Goal: Information Seeking & Learning: Learn about a topic

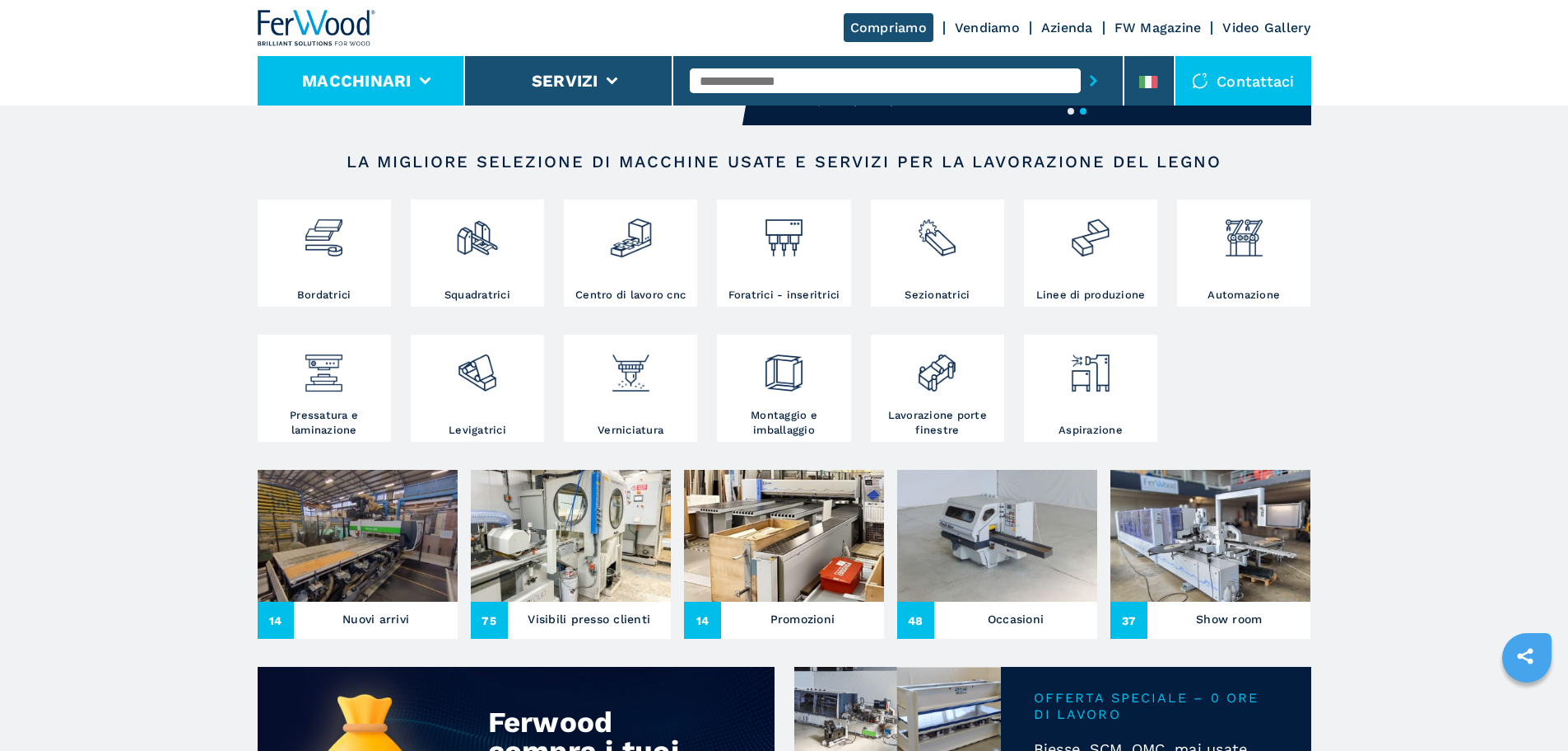
click at [424, 61] on li "Macchinari" at bounding box center [361, 81] width 209 height 50
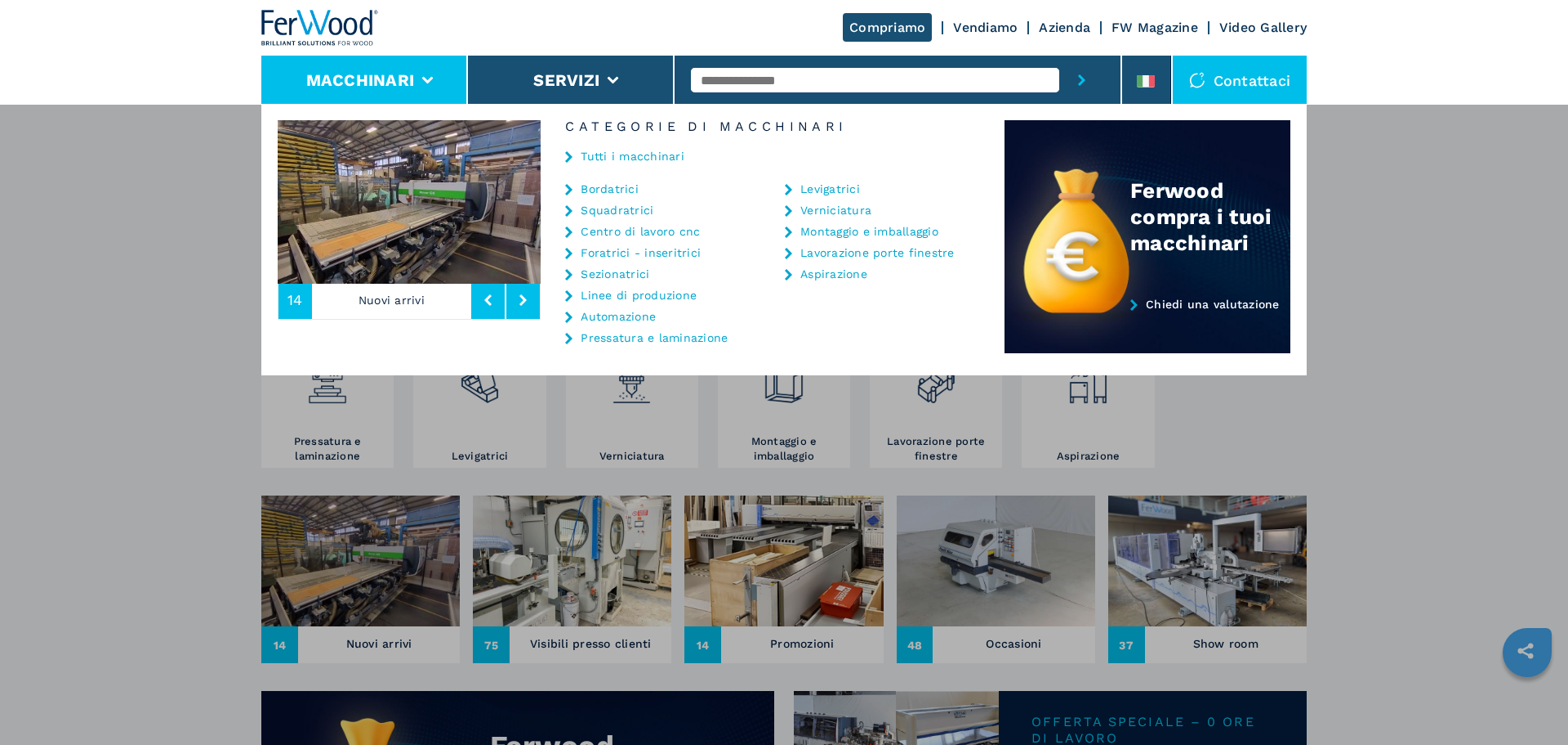
click at [645, 158] on link "Tutti i macchinari" at bounding box center [633, 156] width 104 height 12
click at [661, 156] on link "Tutti i macchinari" at bounding box center [633, 156] width 104 height 12
click at [596, 153] on link "Tutti i macchinari" at bounding box center [633, 156] width 104 height 12
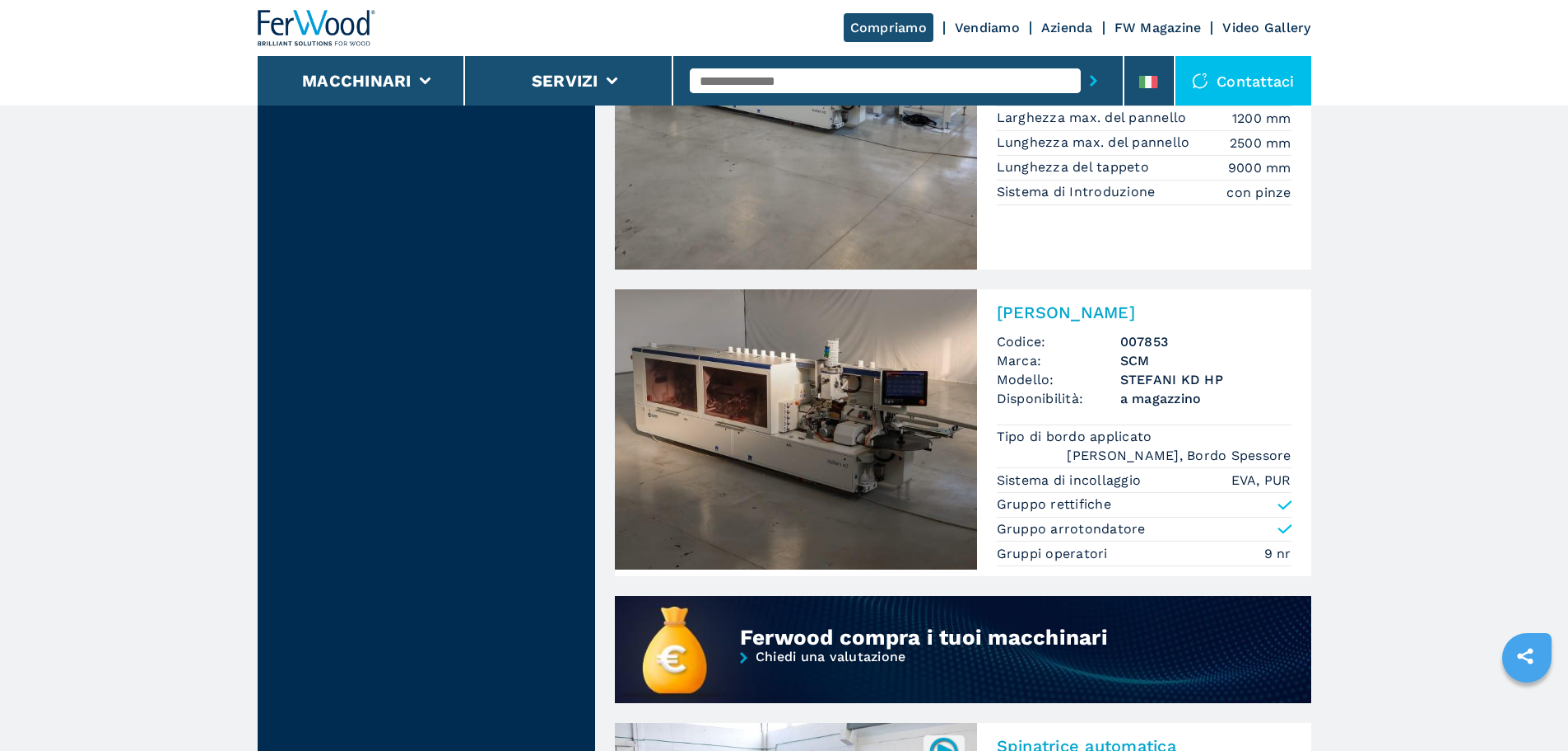
scroll to position [906, 0]
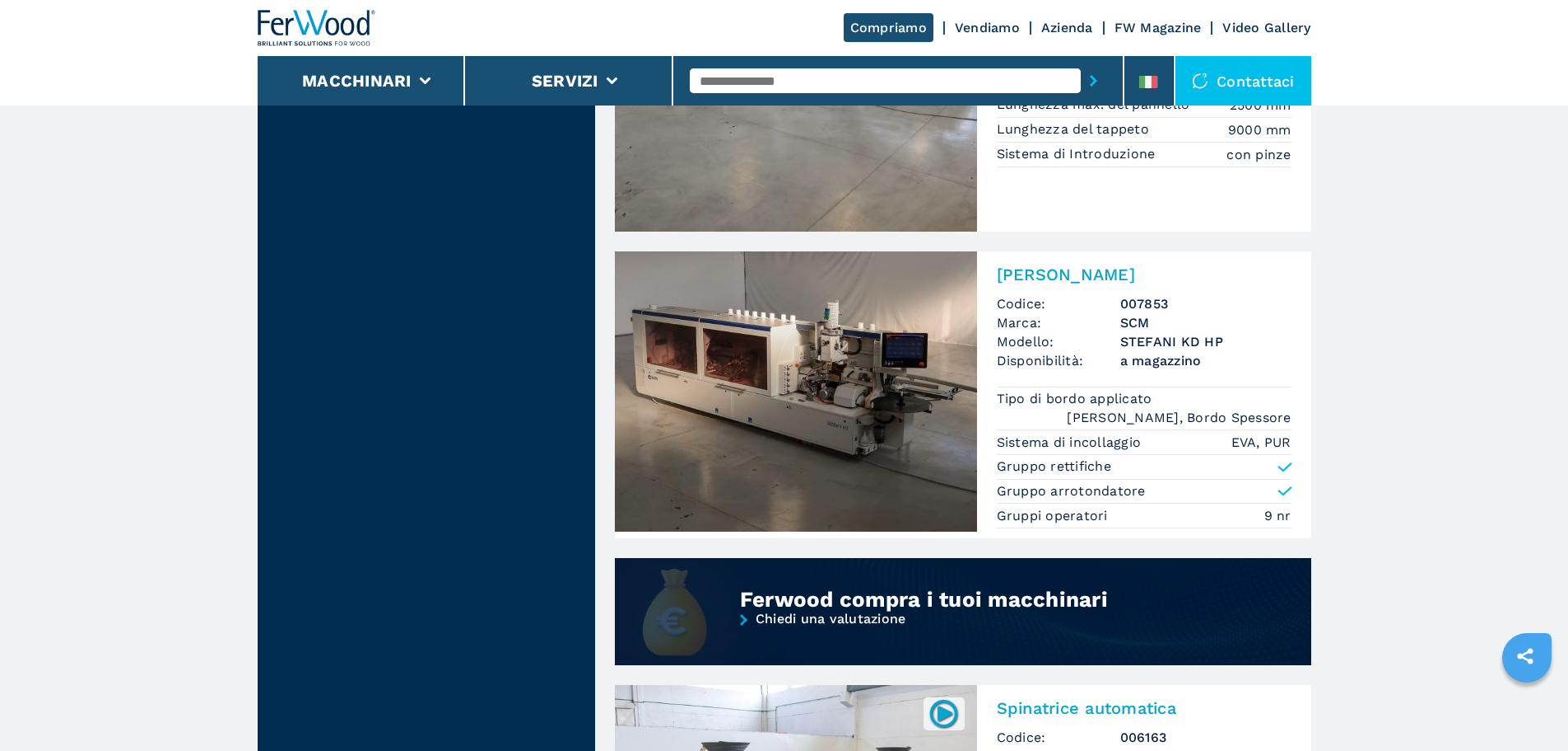
click at [913, 585] on div "Ferwood compra i tuoi macchinari" at bounding box center [962, 585] width 696 height 54
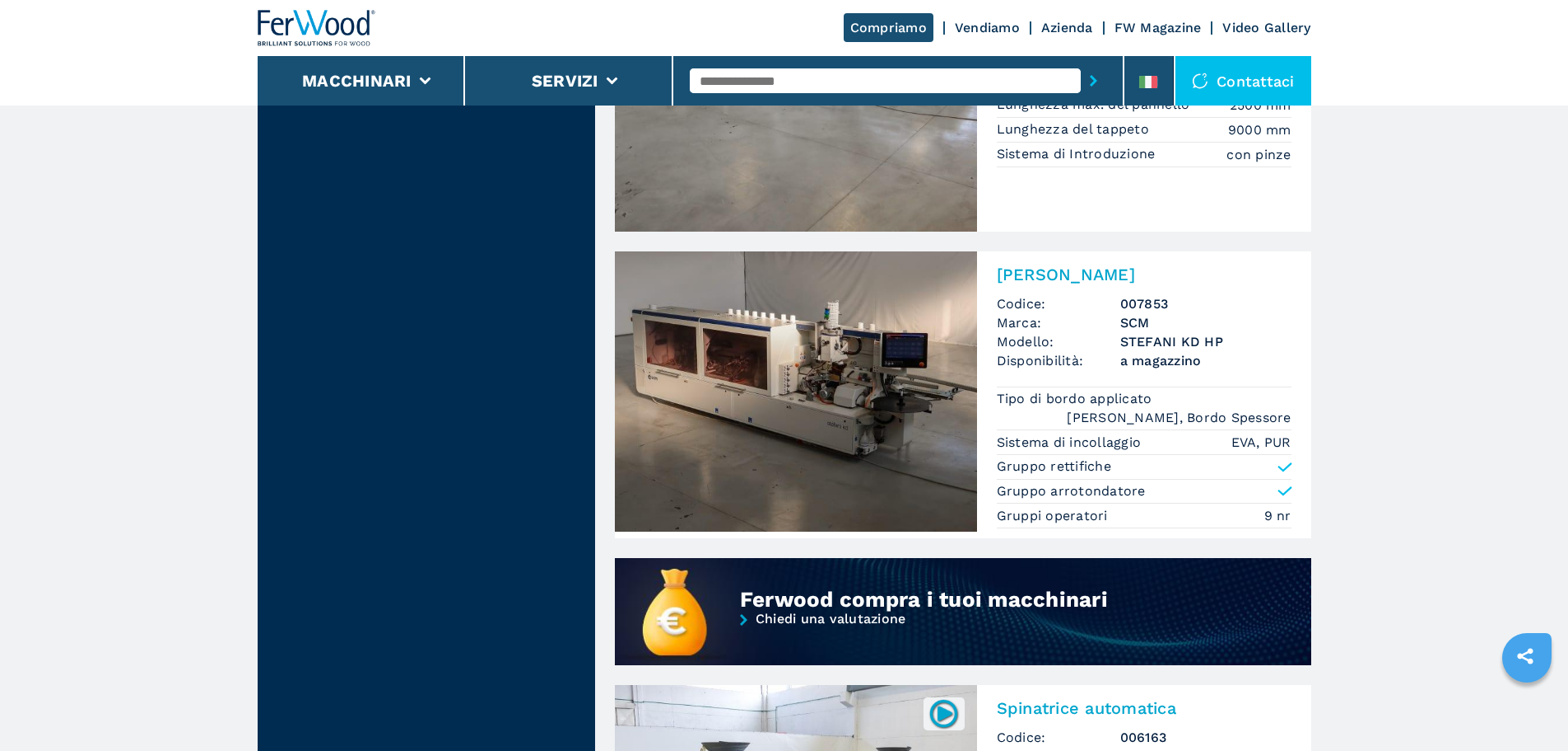
click at [805, 376] on img at bounding box center [795, 392] width 362 height 280
click at [1070, 268] on h2 "[PERSON_NAME]" at bounding box center [1145, 274] width 295 height 19
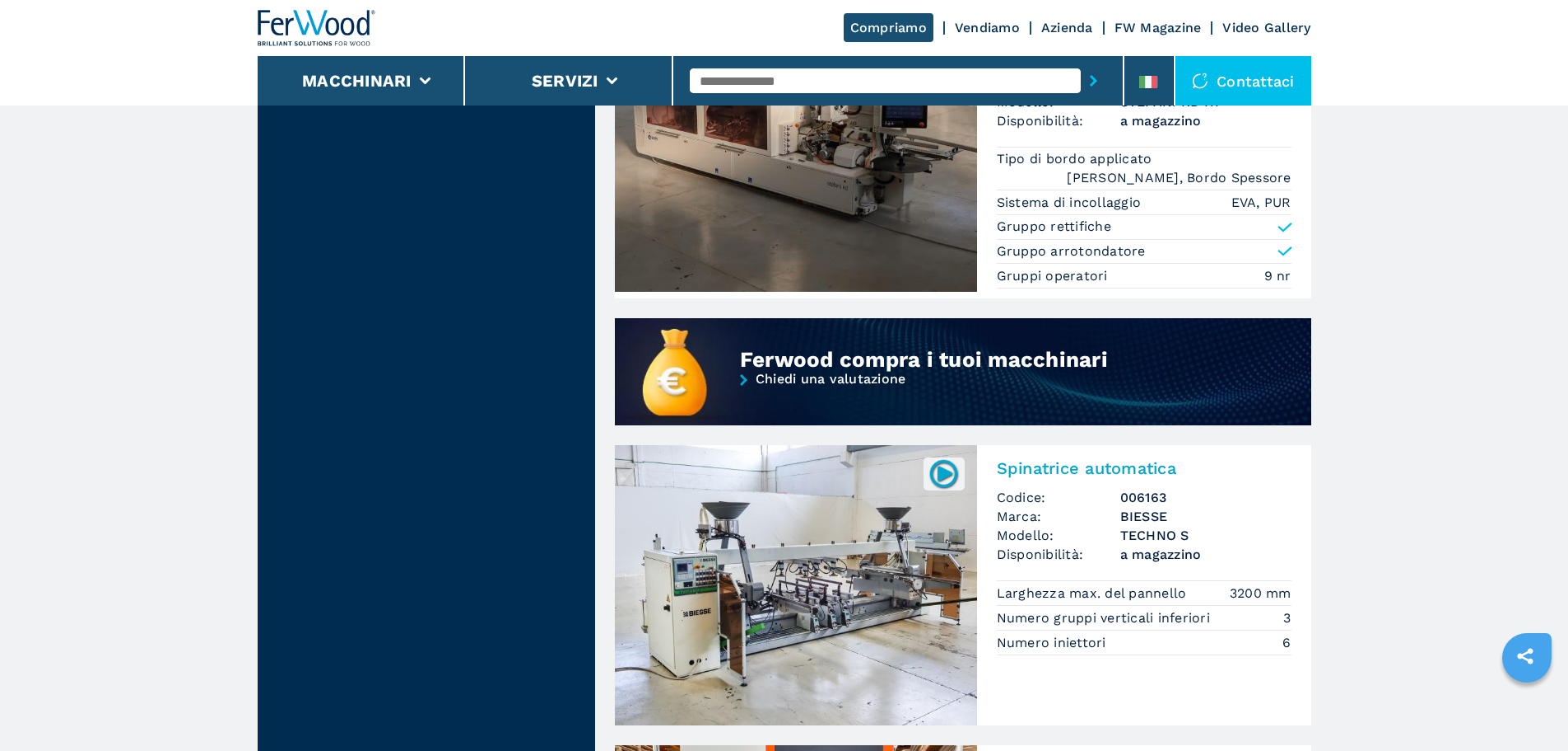
scroll to position [1153, 0]
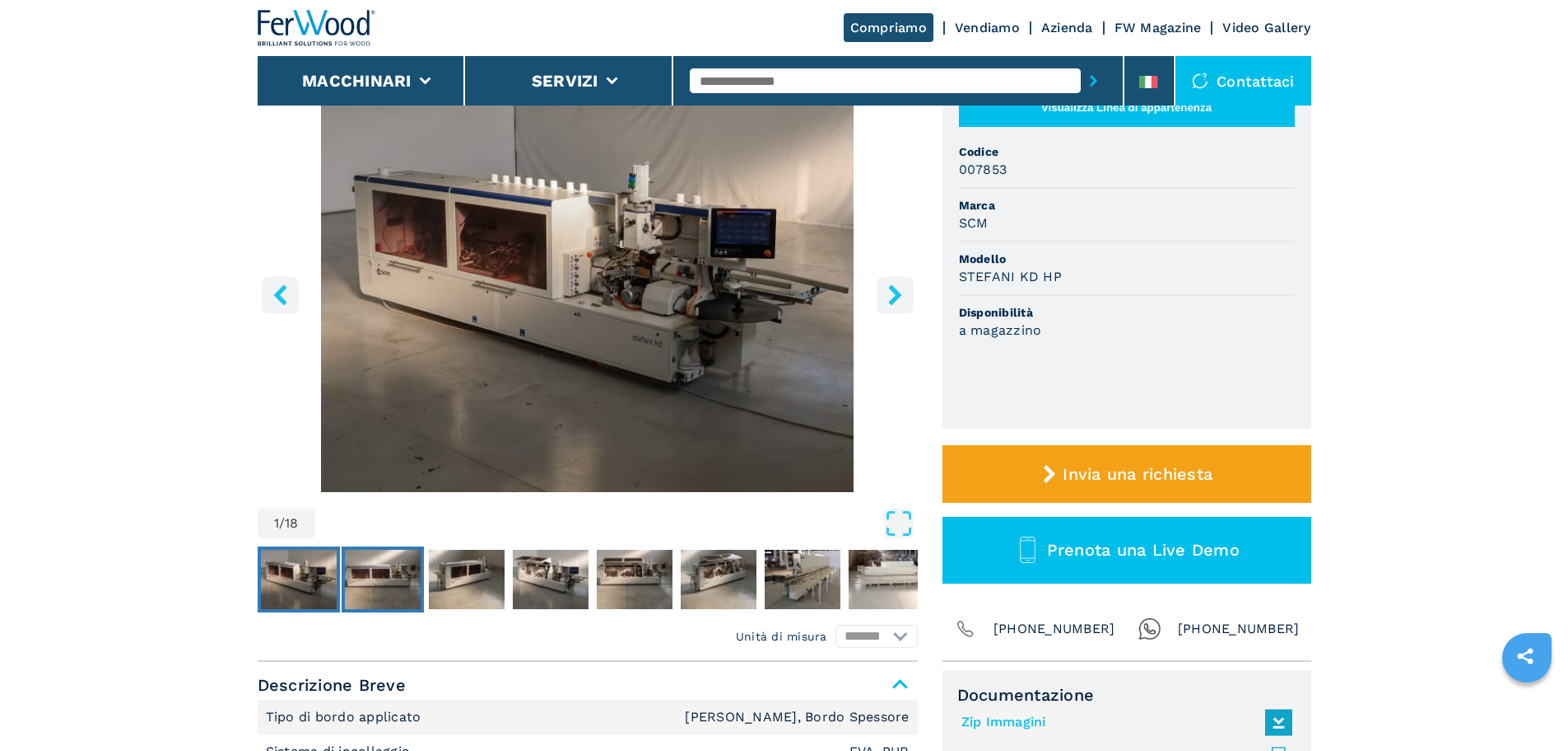
click at [397, 576] on img "Go to Slide 2" at bounding box center [383, 579] width 76 height 59
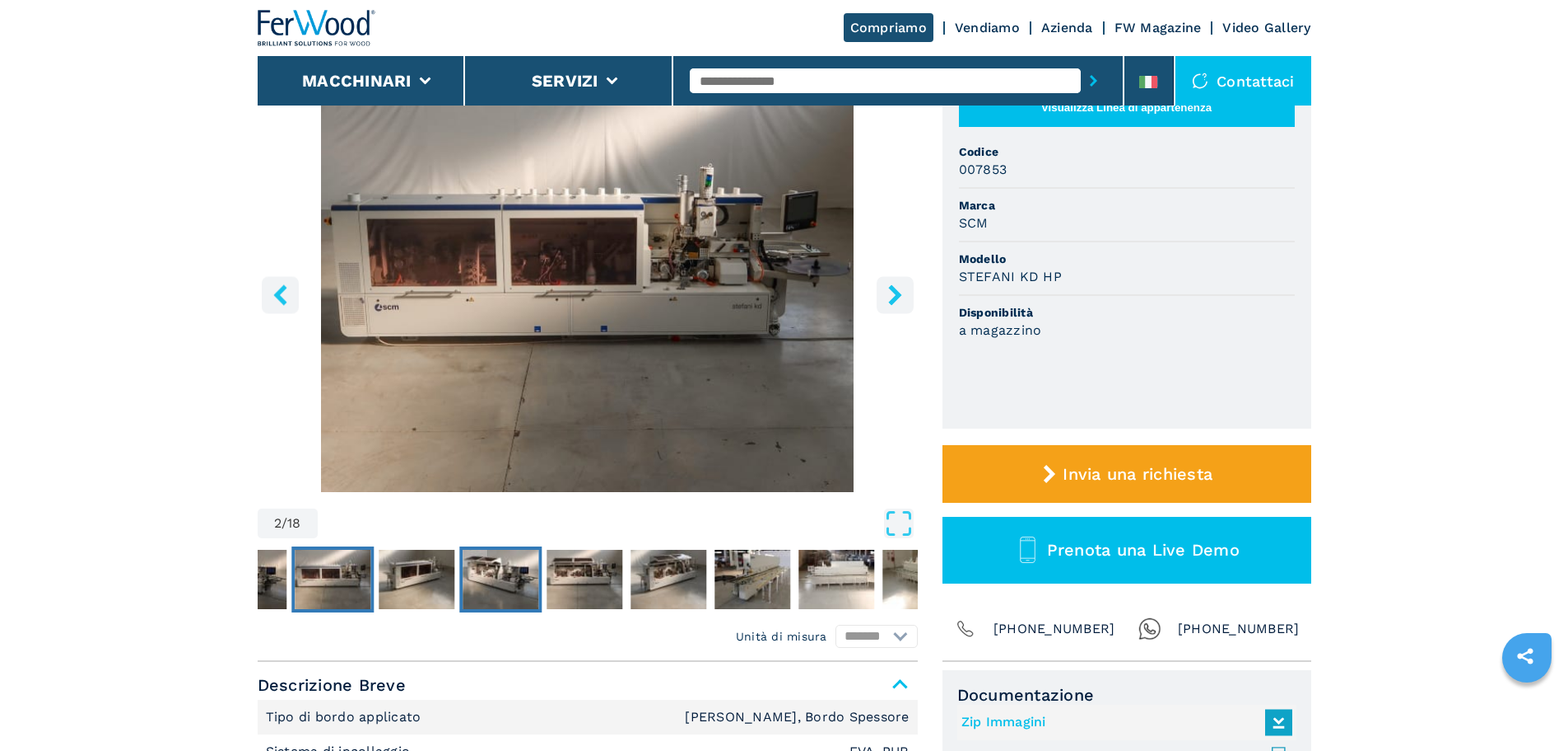
click at [538, 579] on img "Go to Slide 4" at bounding box center [501, 579] width 76 height 59
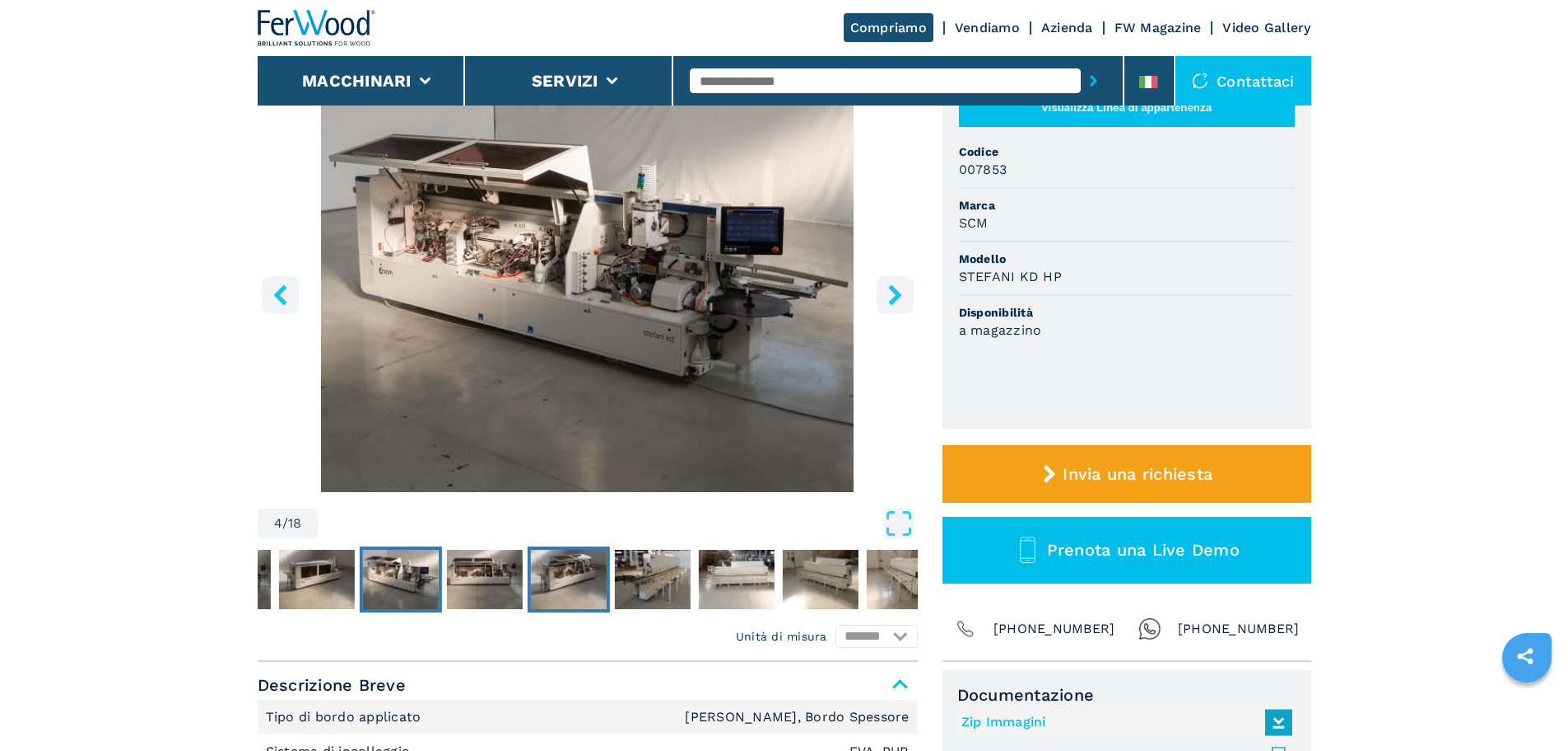
click at [589, 579] on img "Go to Slide 6" at bounding box center [568, 579] width 76 height 59
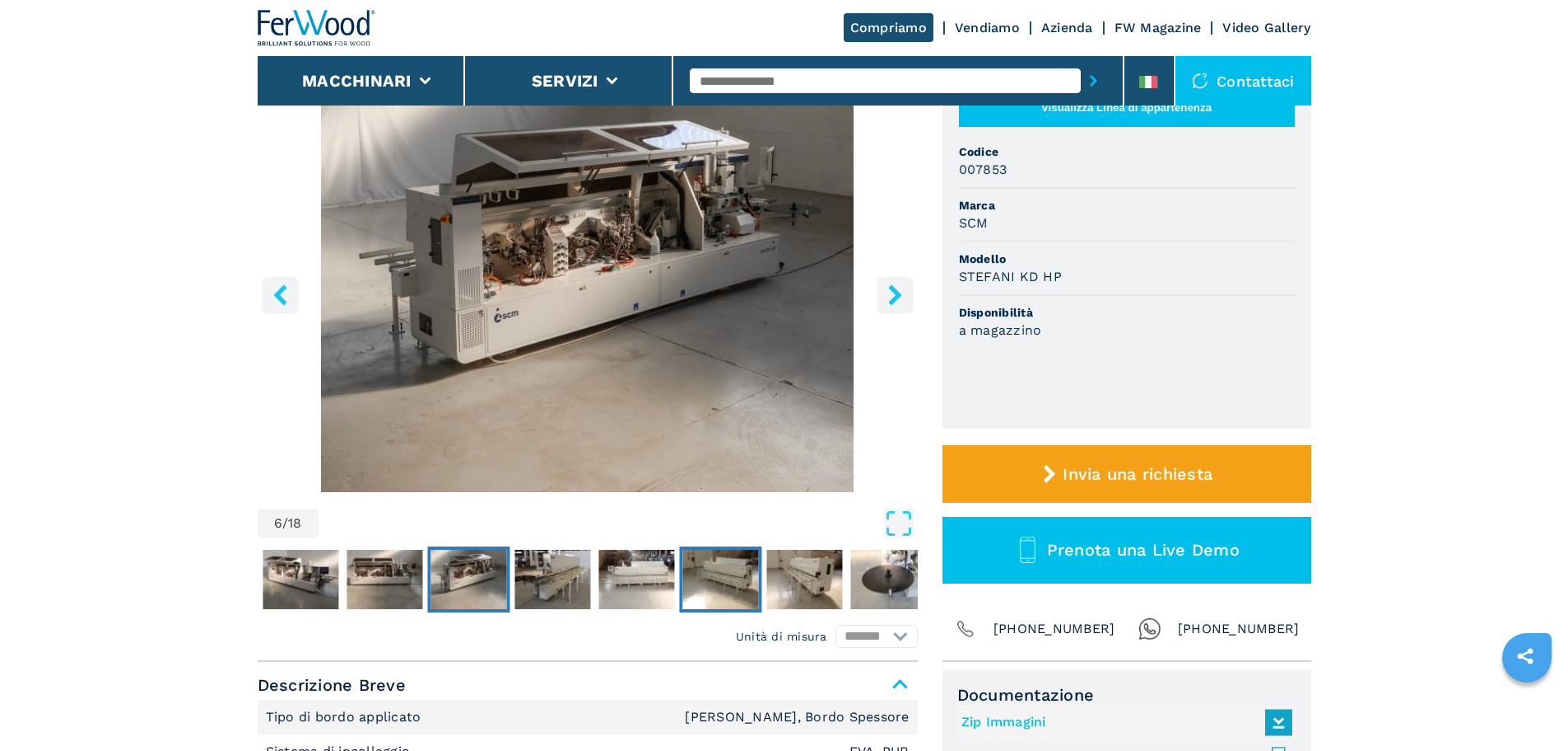
click at [695, 578] on img "Go to Slide 9" at bounding box center [720, 579] width 76 height 59
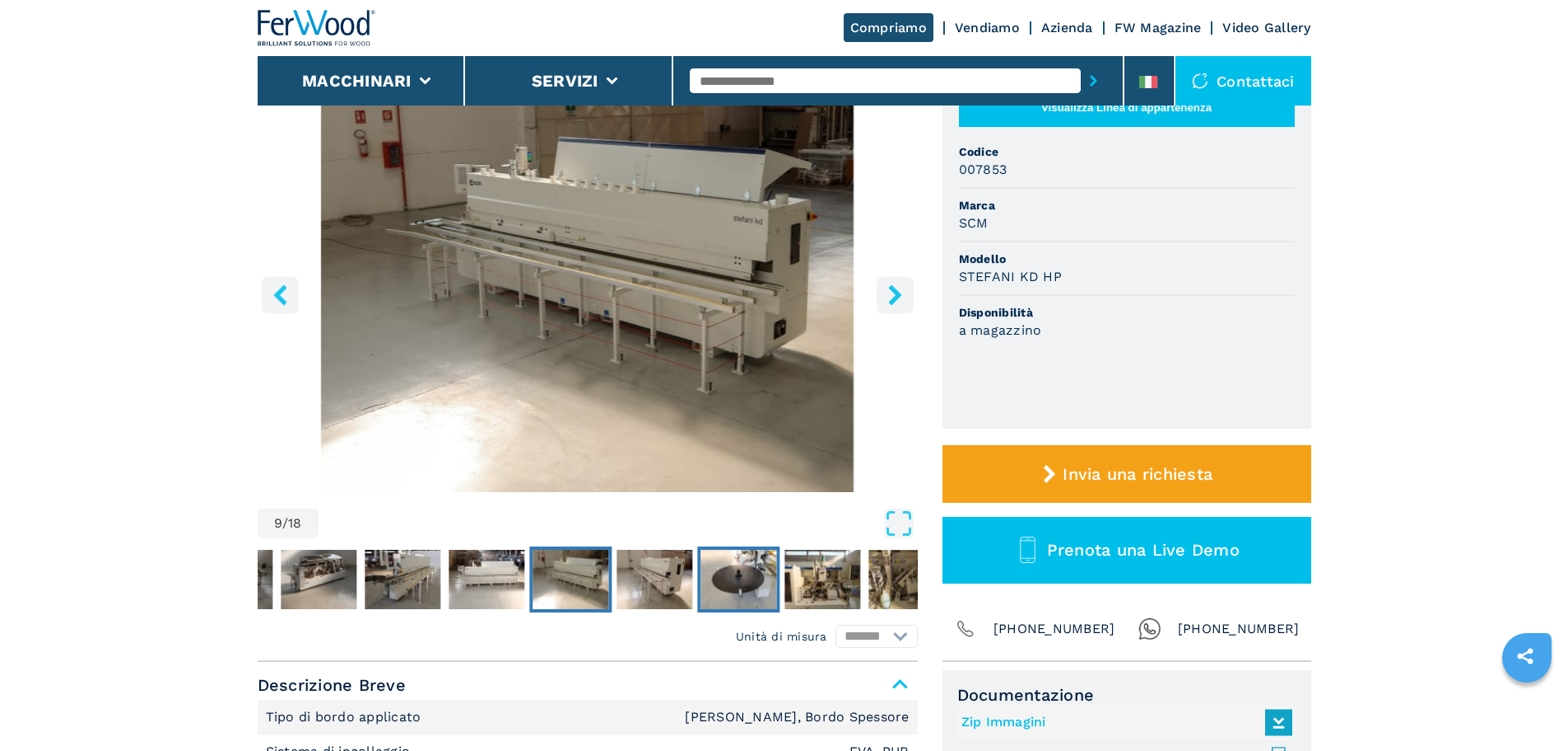
click at [745, 577] on img "Go to Slide 11" at bounding box center [739, 579] width 76 height 59
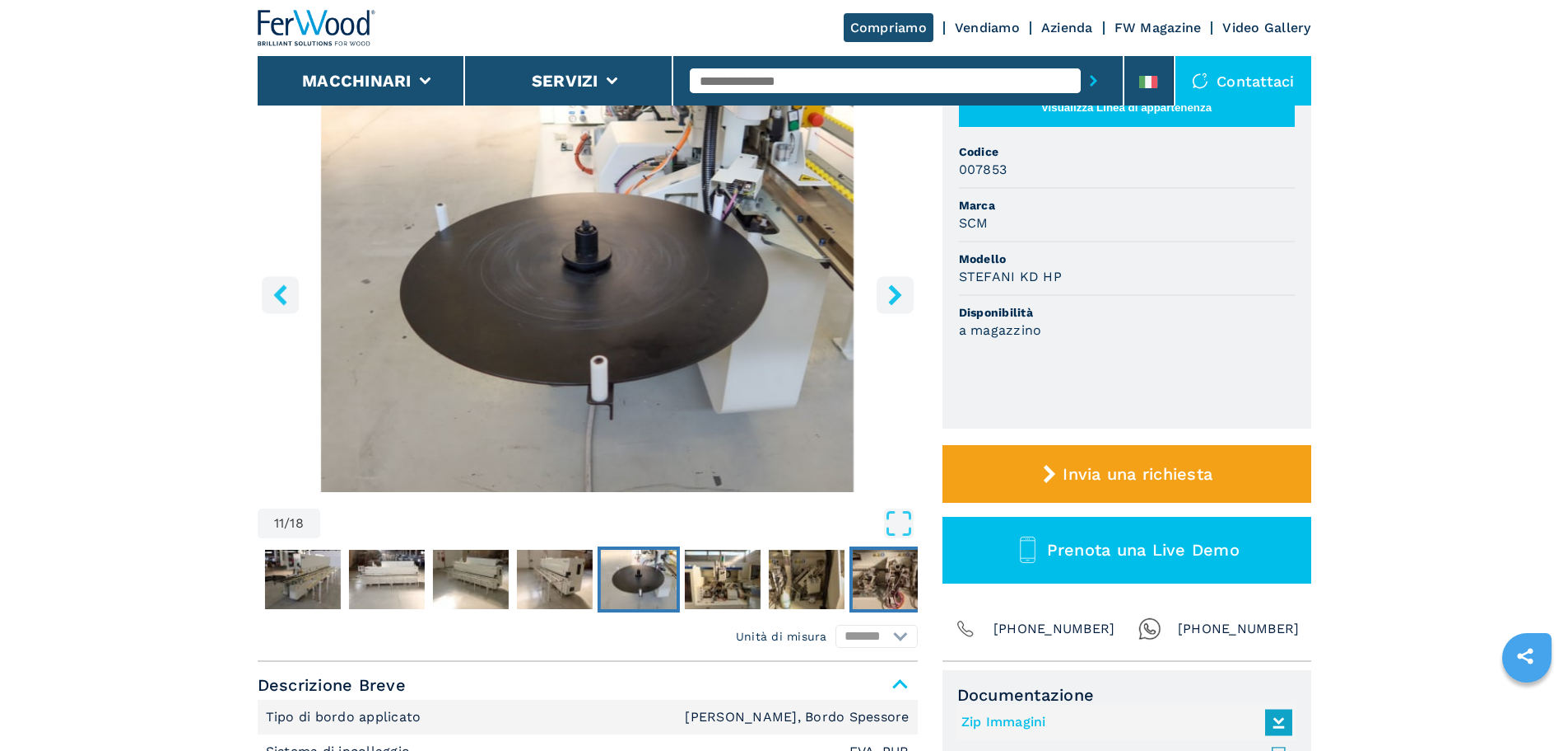
click at [852, 572] on img "Go to Slide 14" at bounding box center [890, 579] width 76 height 59
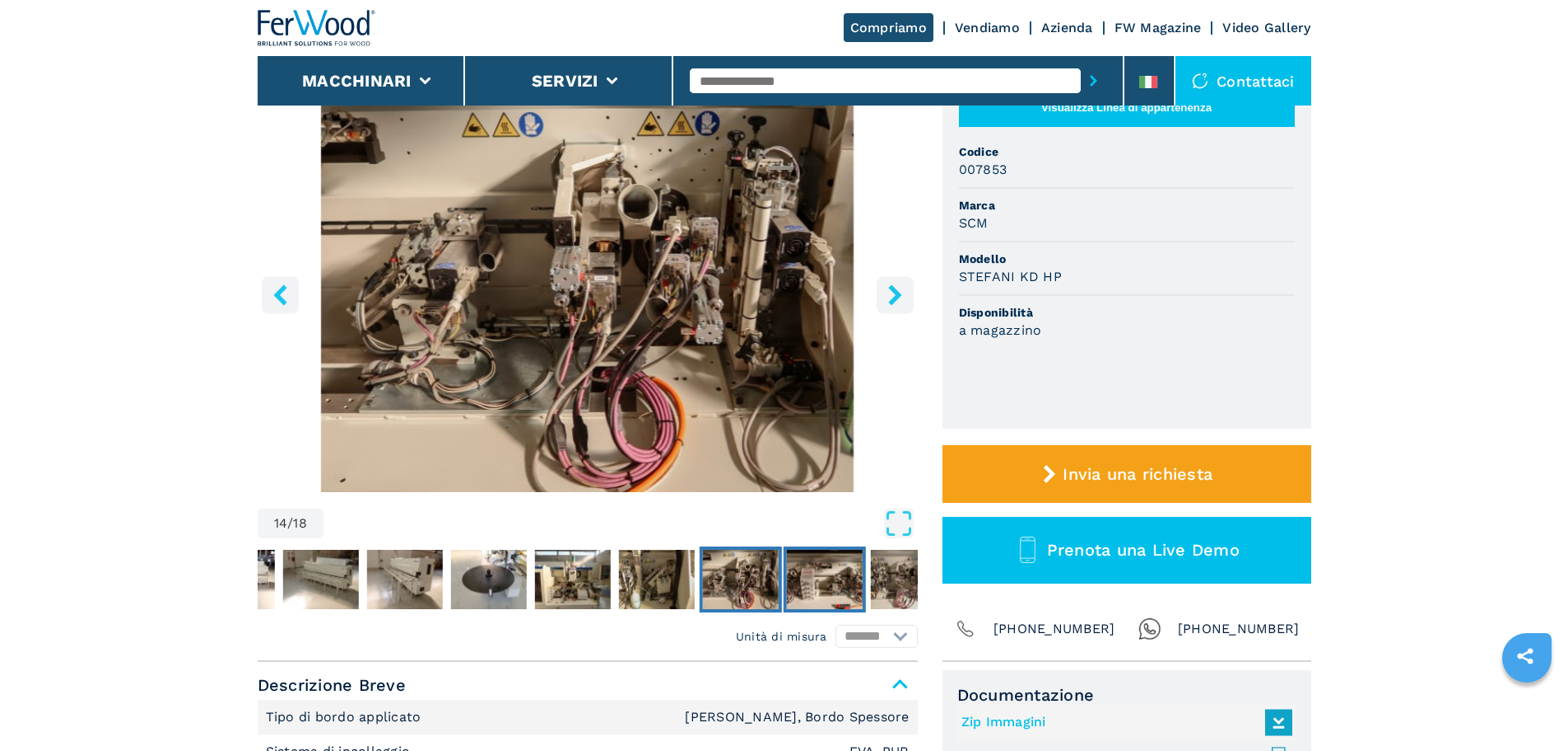
click at [852, 572] on img "Go to Slide 15" at bounding box center [824, 579] width 76 height 59
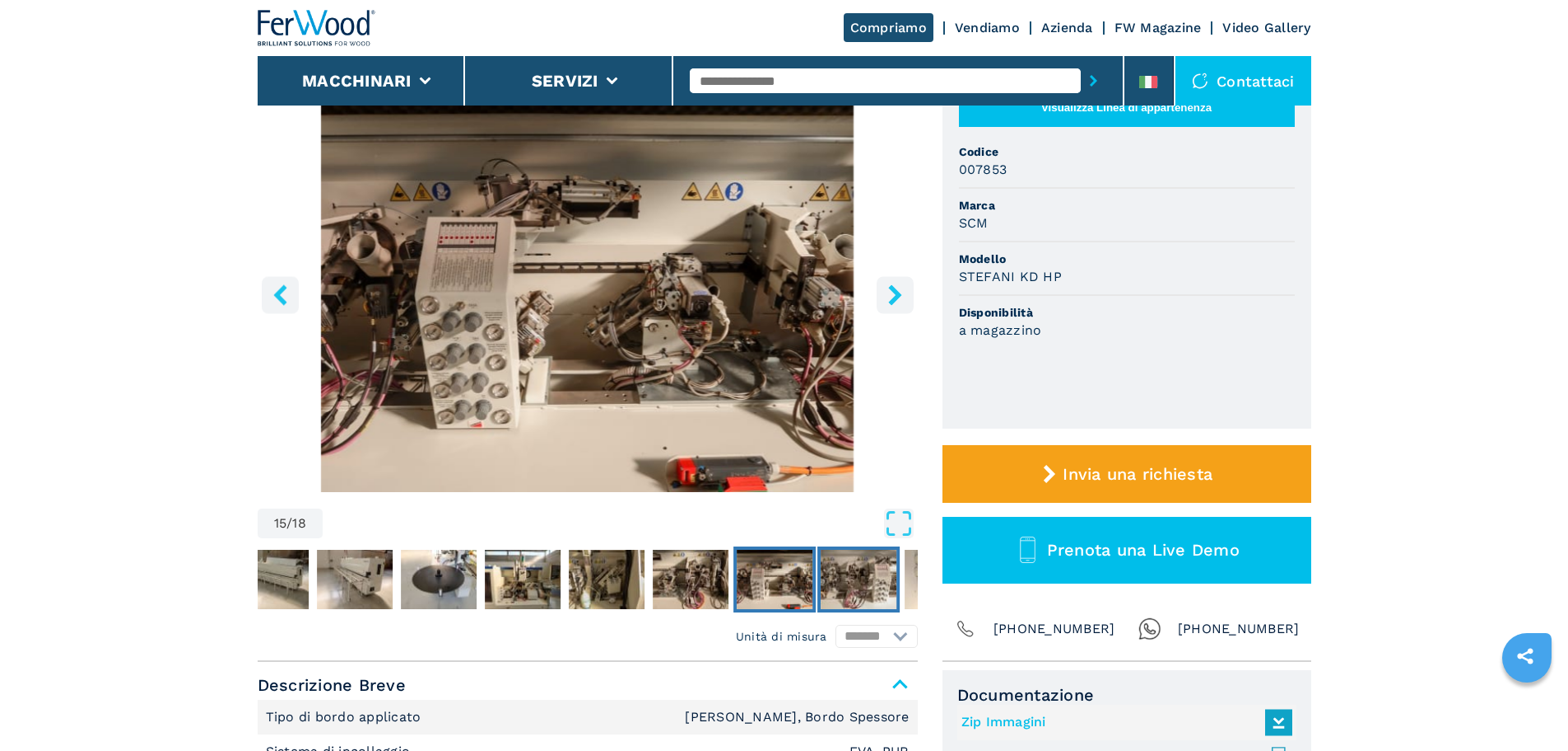
click at [864, 572] on img "Go to Slide 16" at bounding box center [858, 579] width 76 height 59
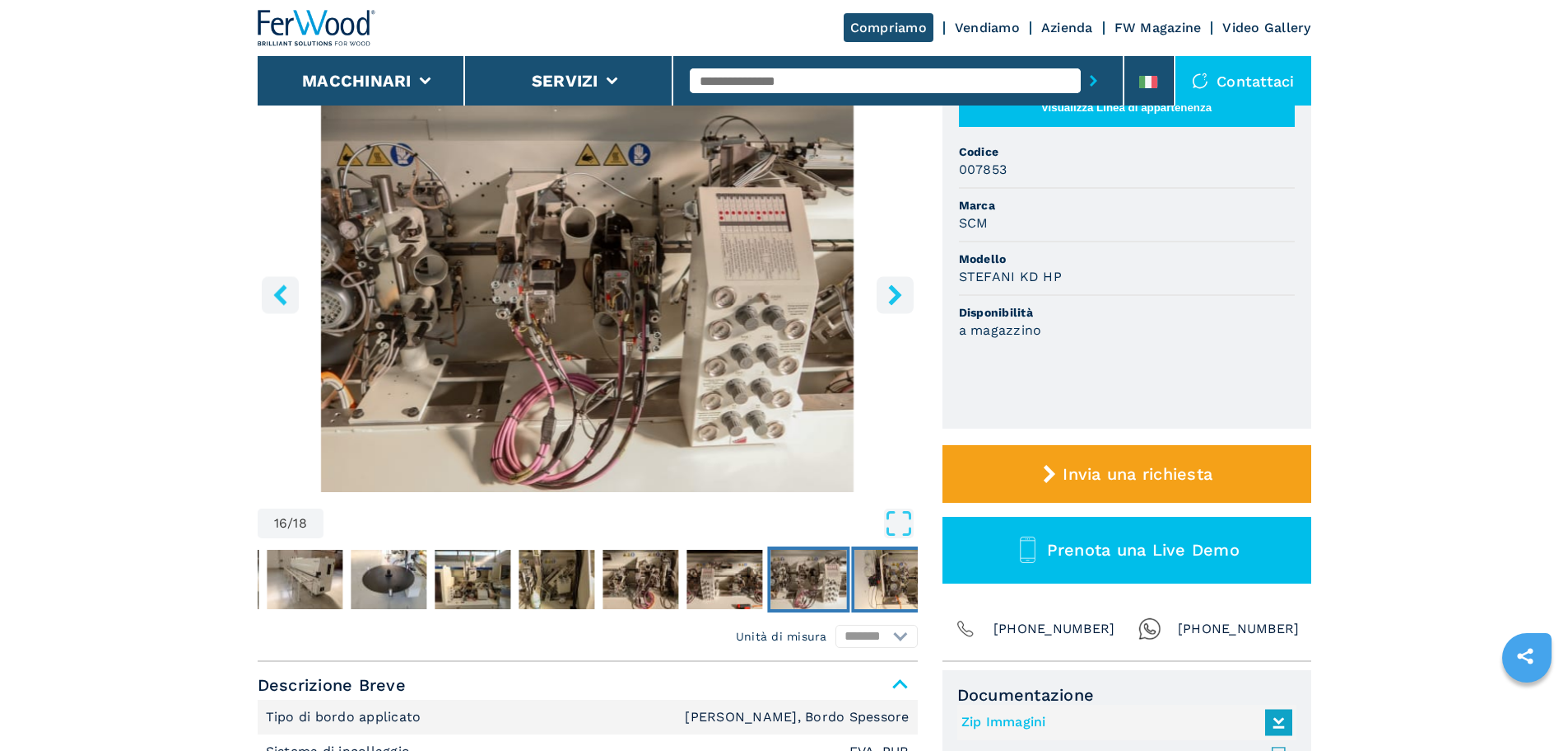
click at [887, 575] on img "Go to Slide 17" at bounding box center [892, 579] width 76 height 59
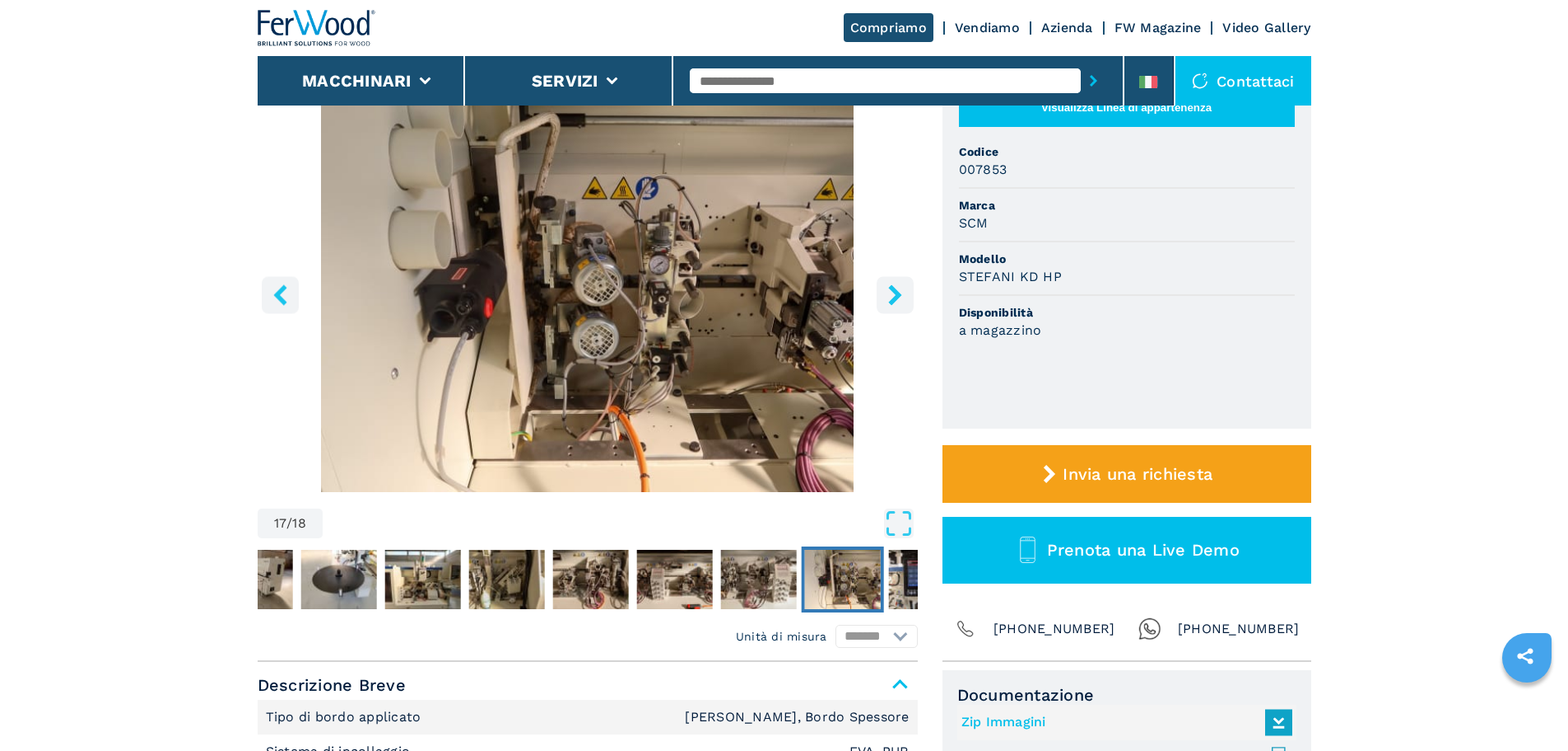
click at [925, 575] on div "17 / 18 Unità di misura ******* ********* Visualizza Linea di appartenenza Codi…" at bounding box center [784, 372] width 1053 height 577
click at [913, 575] on img "Go to Slide 18" at bounding box center [926, 579] width 76 height 59
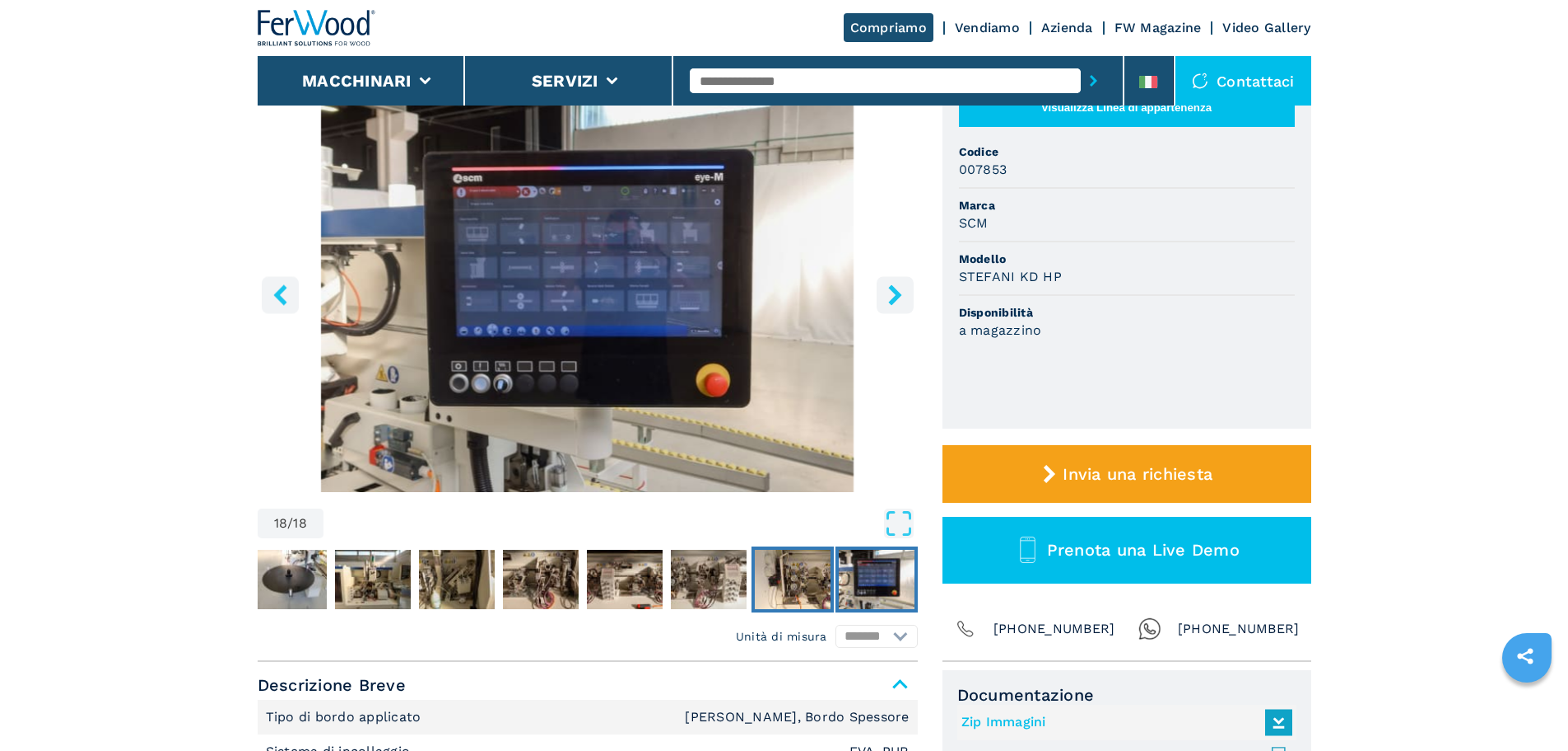
click at [817, 579] on img "Go to Slide 17" at bounding box center [793, 579] width 76 height 59
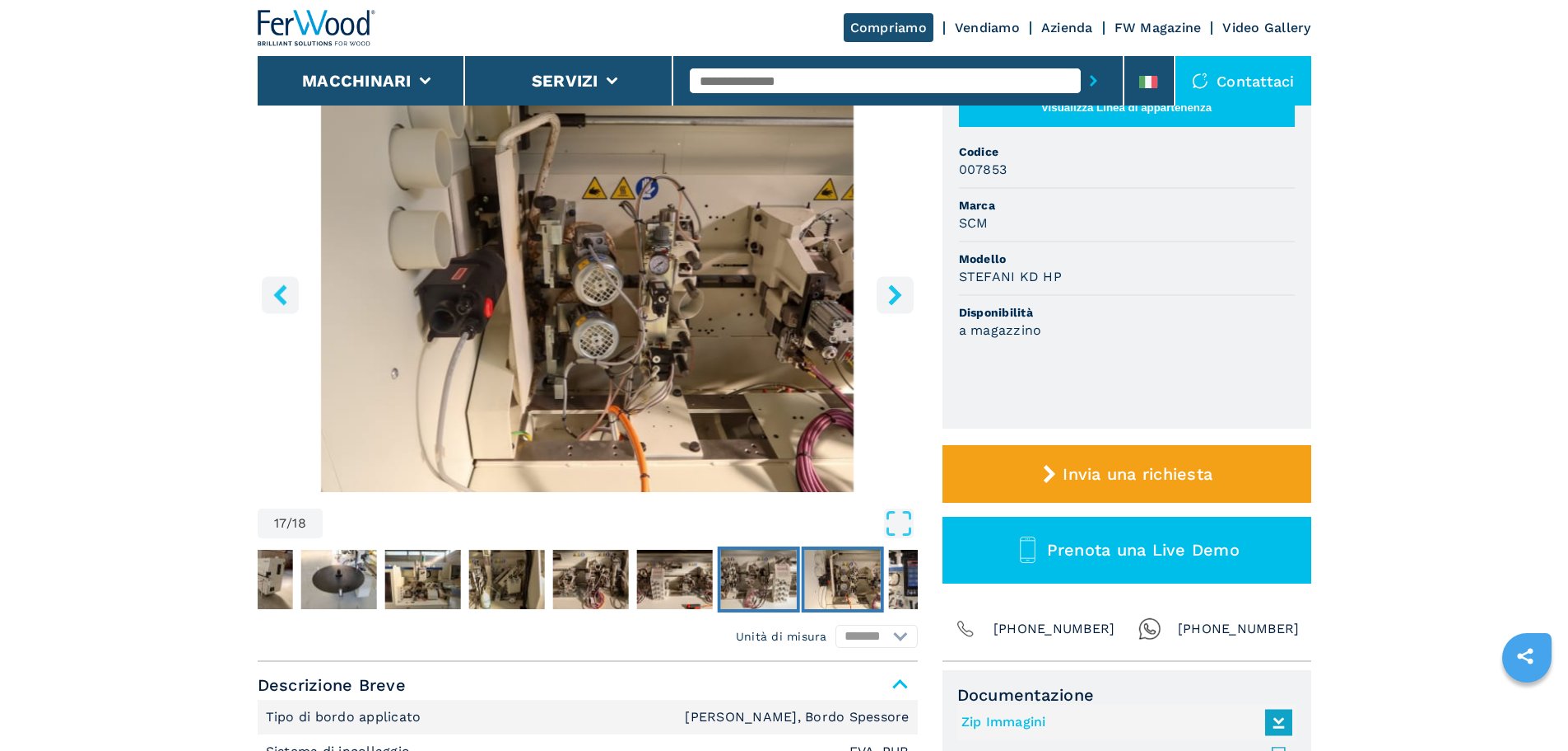
click at [784, 577] on img "Go to Slide 16" at bounding box center [758, 579] width 76 height 59
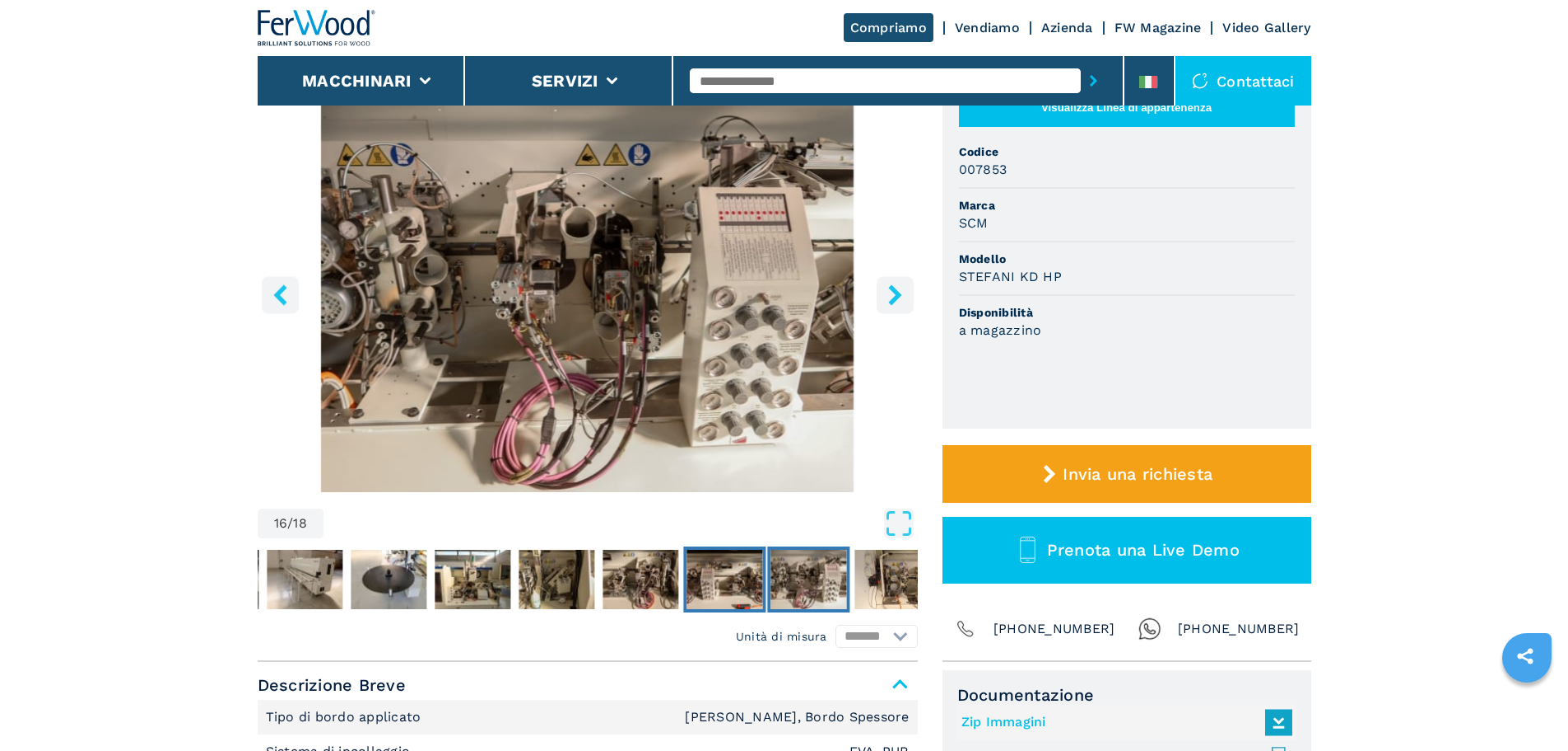
click at [717, 583] on img "Go to Slide 15" at bounding box center [724, 579] width 76 height 59
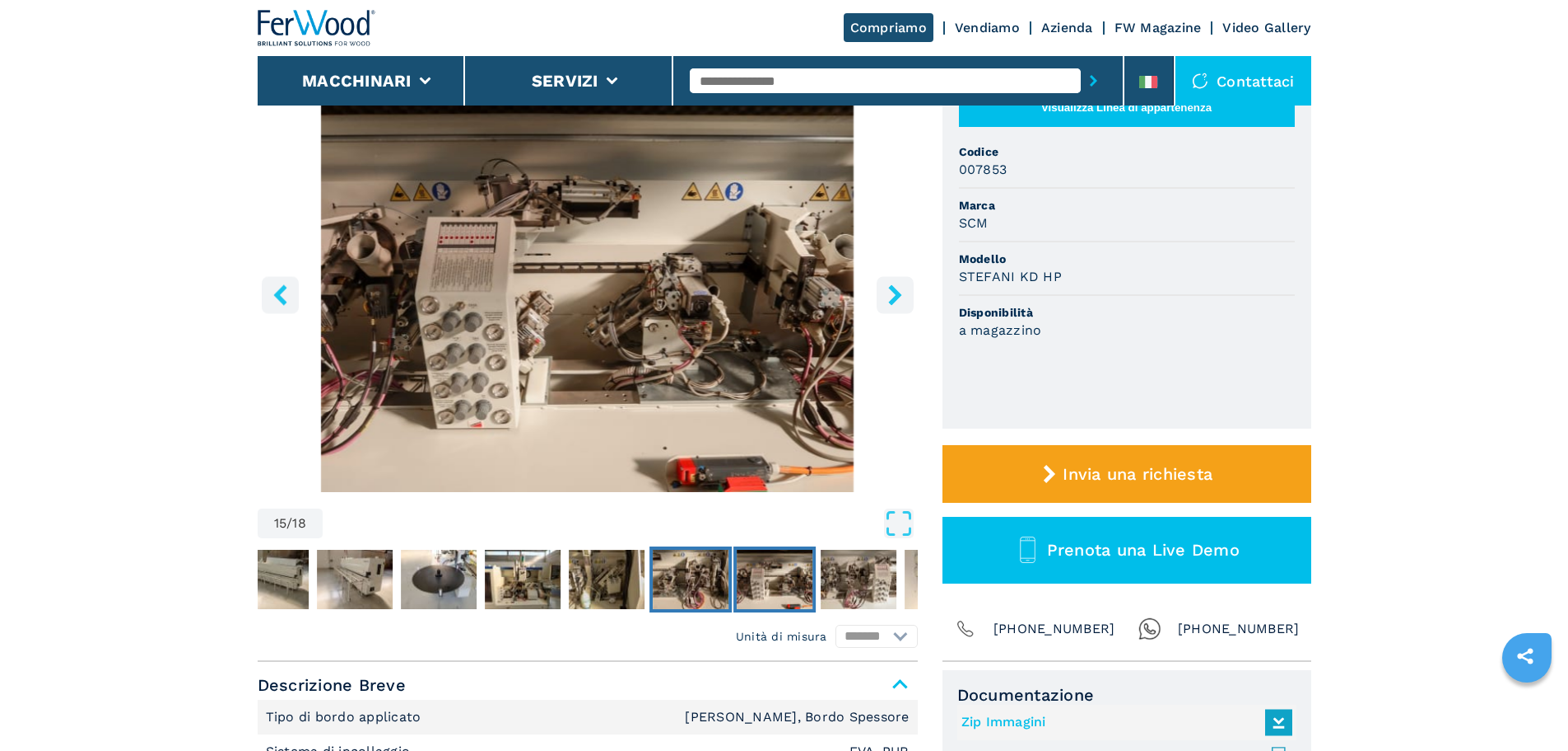
click at [724, 583] on img "Go to Slide 14" at bounding box center [690, 579] width 76 height 59
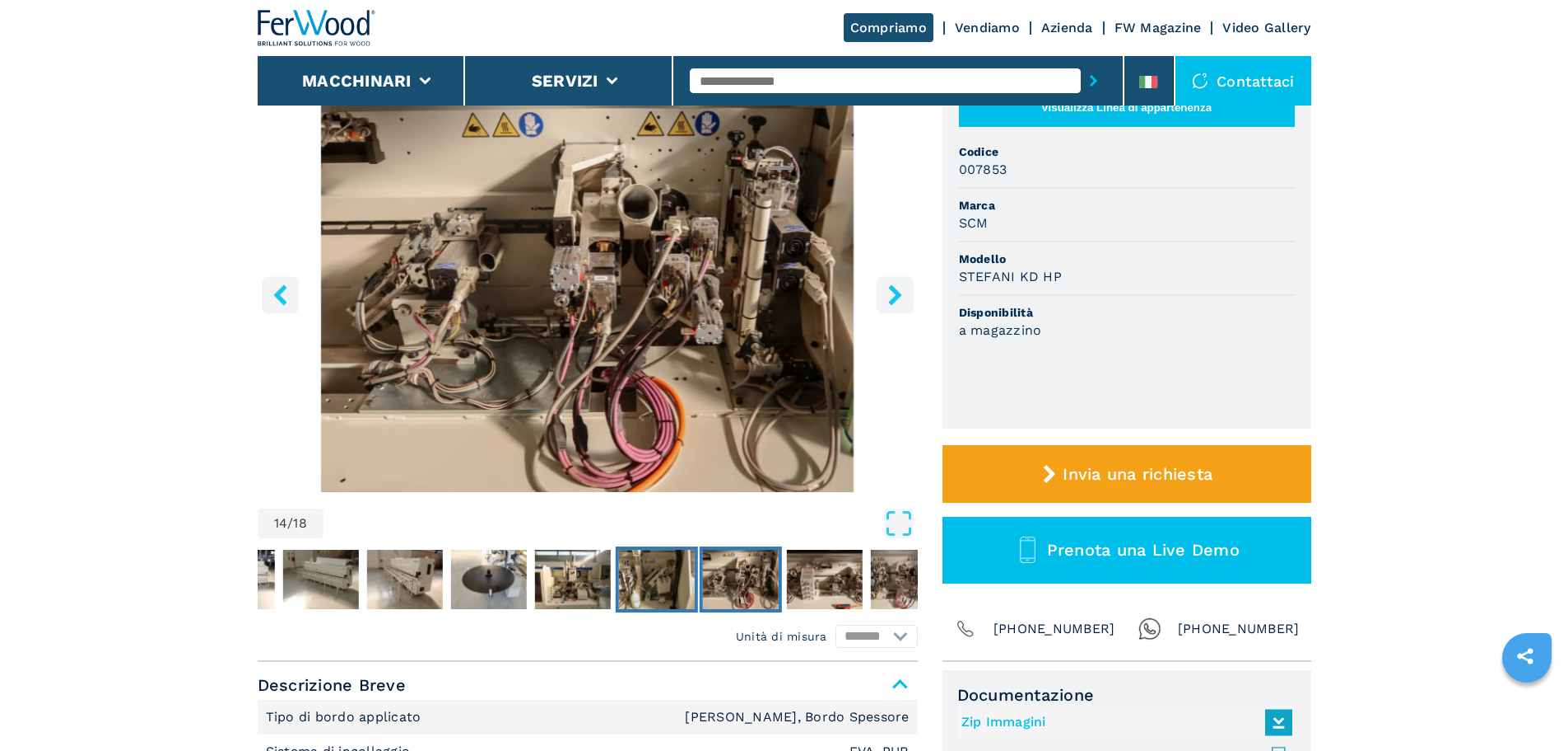
click at [655, 583] on img "Go to Slide 13" at bounding box center [656, 579] width 76 height 59
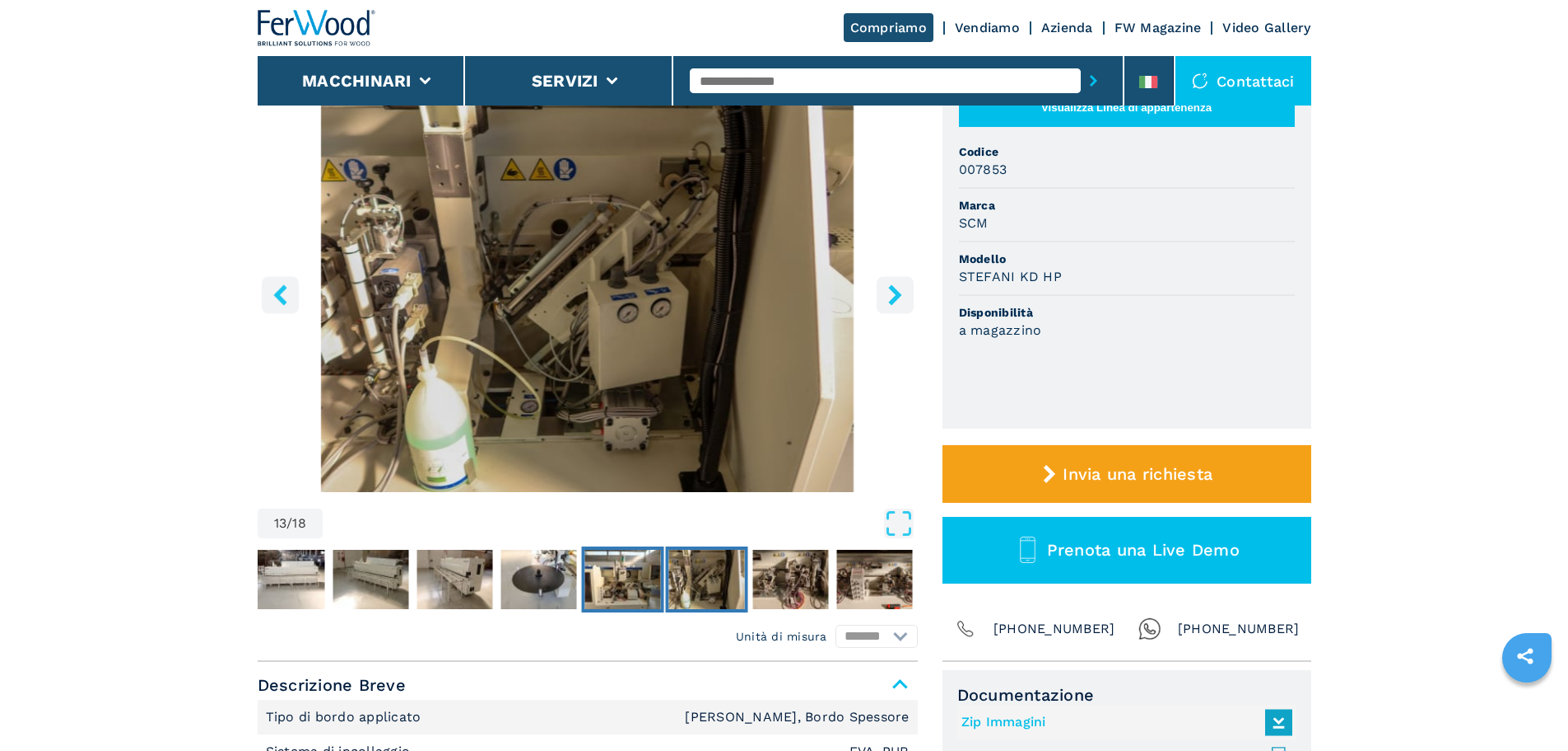
click at [621, 583] on img "Go to Slide 12" at bounding box center [622, 579] width 76 height 59
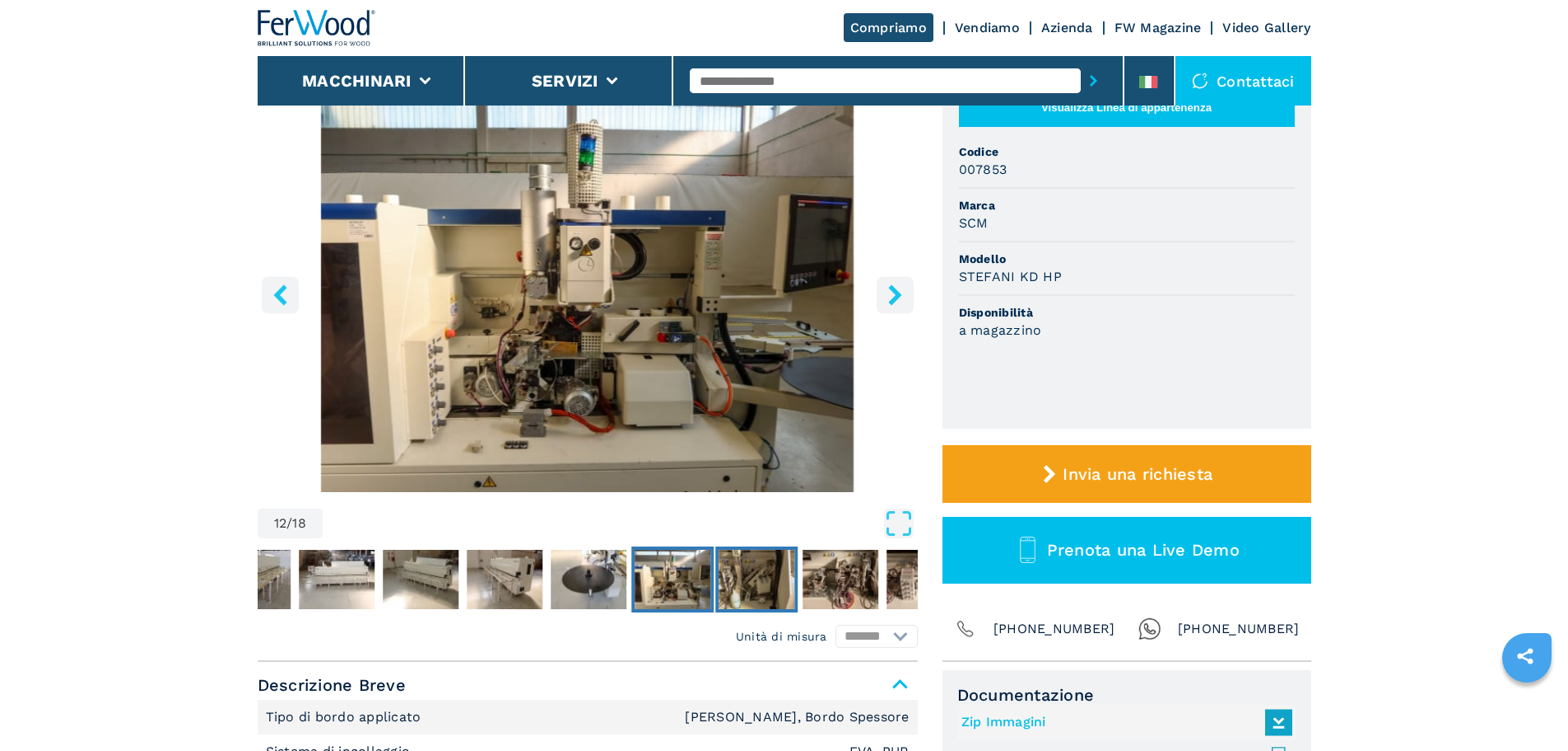
click at [745, 583] on img "Go to Slide 13" at bounding box center [756, 579] width 76 height 59
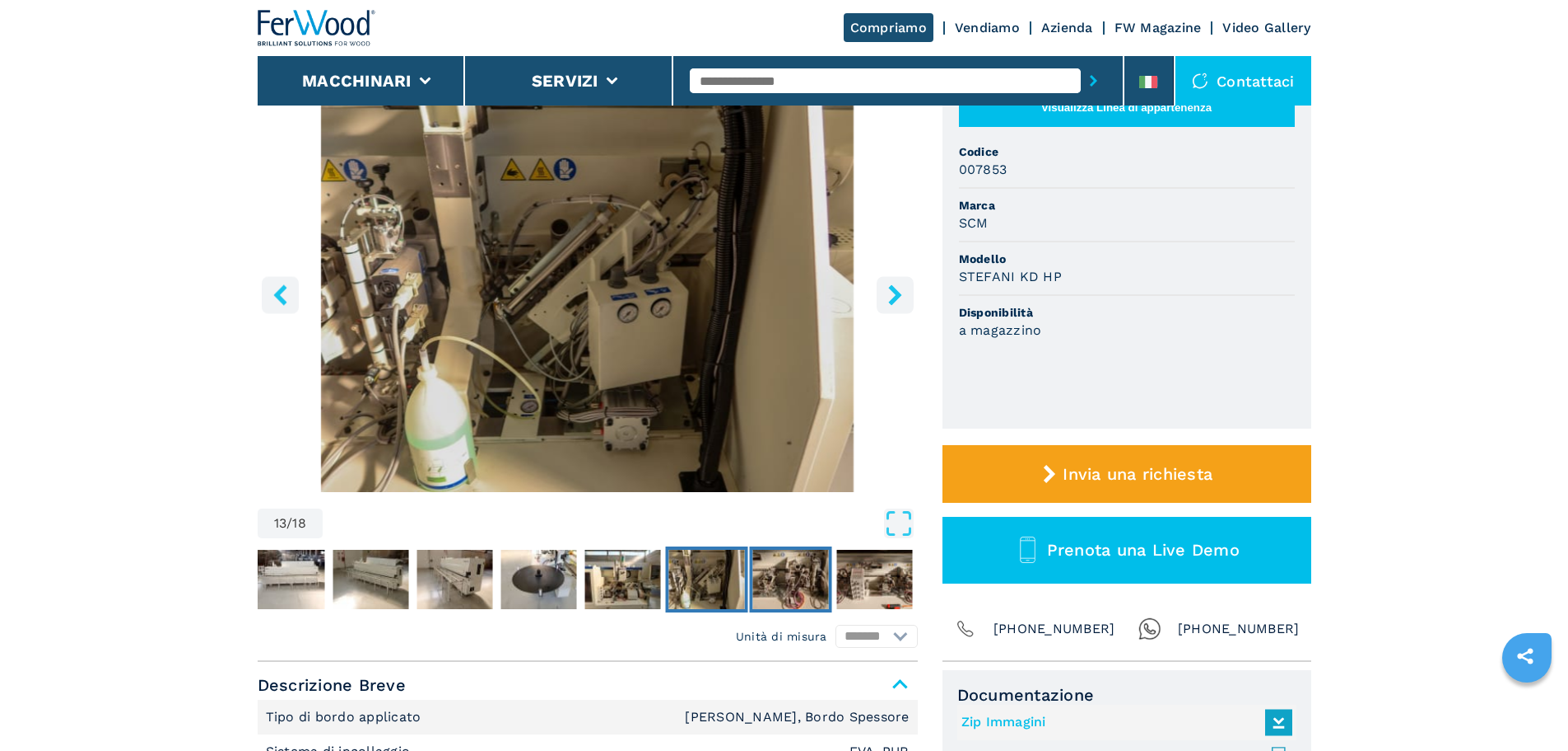
click at [811, 583] on img "Go to Slide 14" at bounding box center [790, 579] width 76 height 59
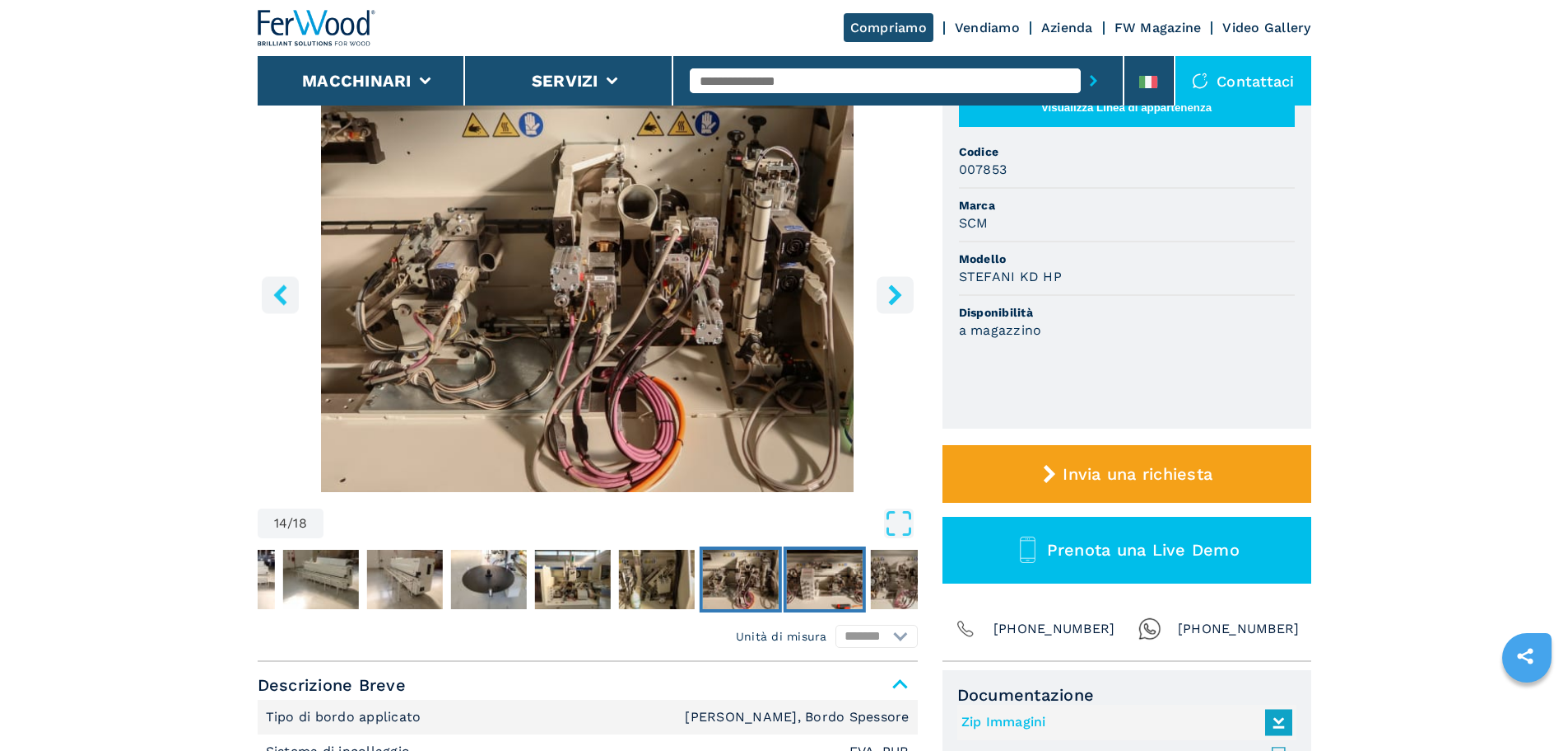
click at [845, 587] on img "Go to Slide 15" at bounding box center [824, 579] width 76 height 59
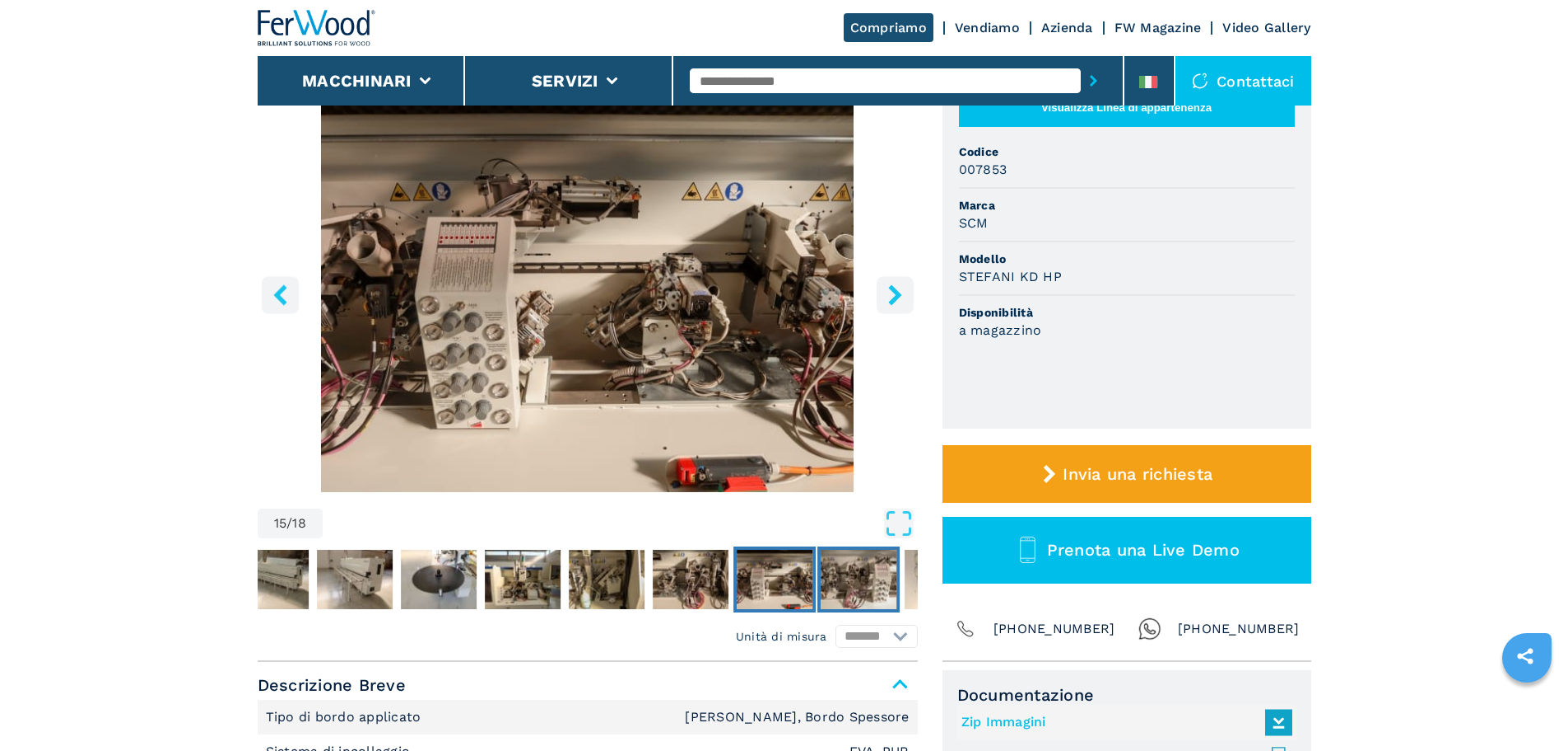
click at [845, 587] on img "Go to Slide 16" at bounding box center [858, 579] width 76 height 59
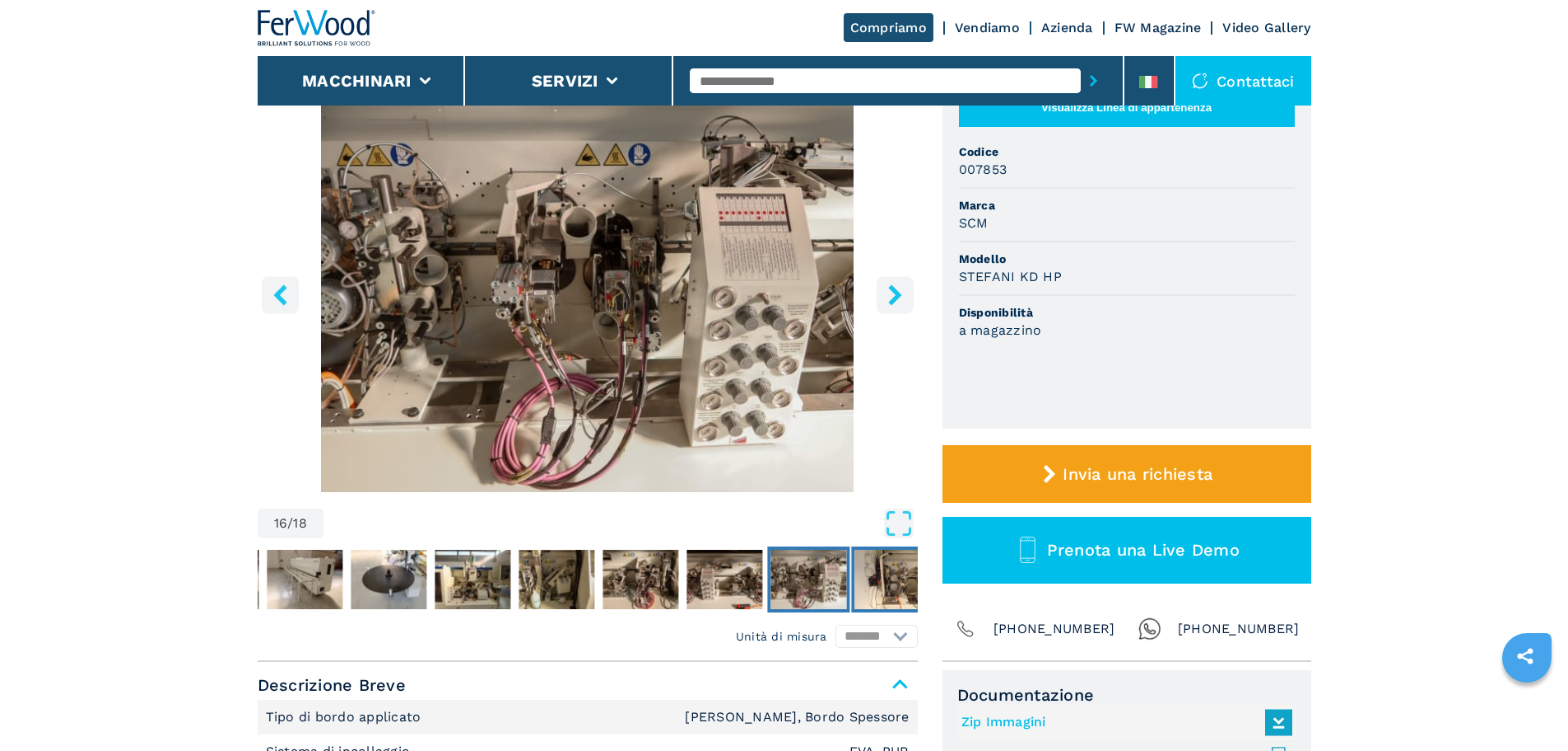
click at [881, 575] on img "Go to Slide 17" at bounding box center [892, 579] width 76 height 59
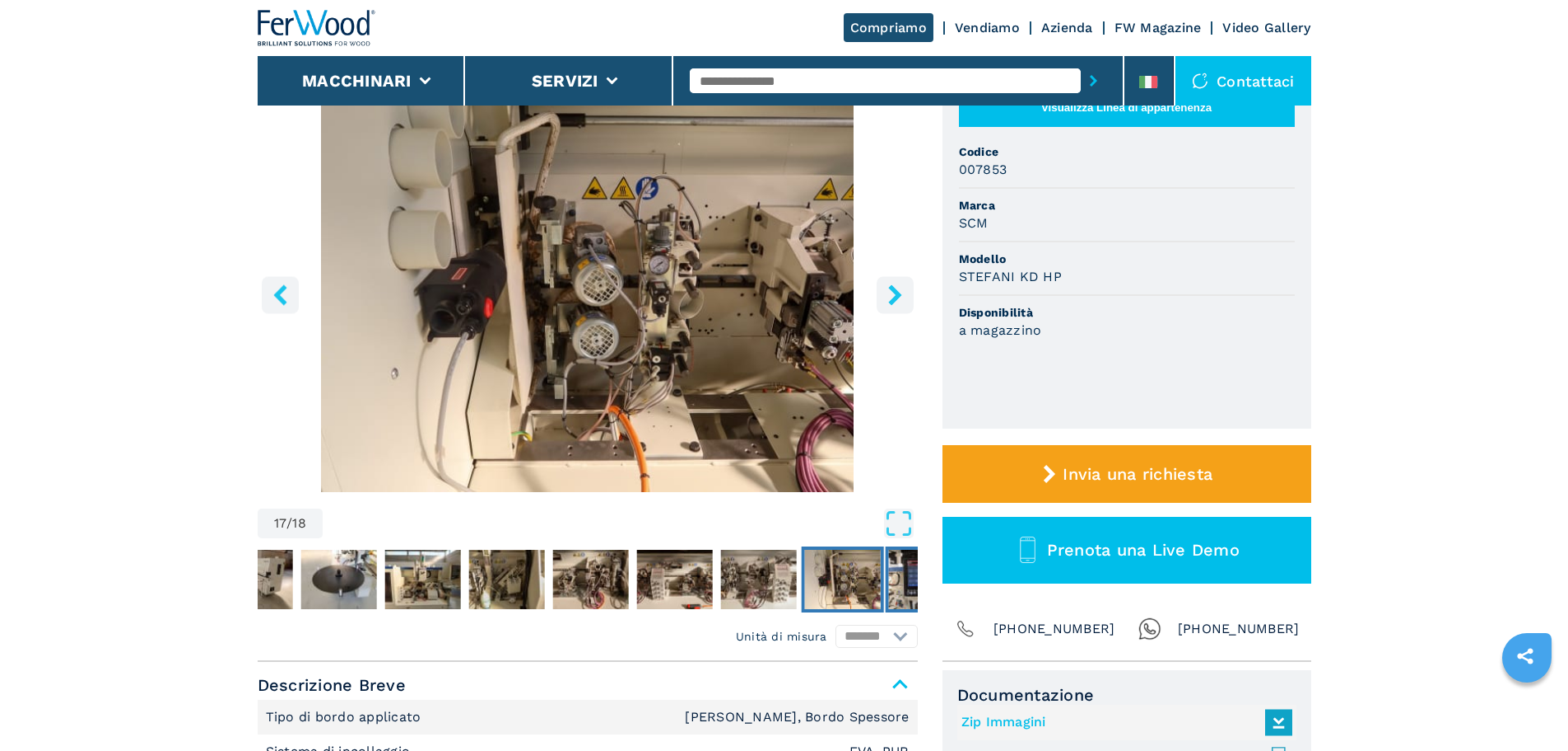
click at [890, 574] on img "Go to Slide 18" at bounding box center [926, 579] width 76 height 59
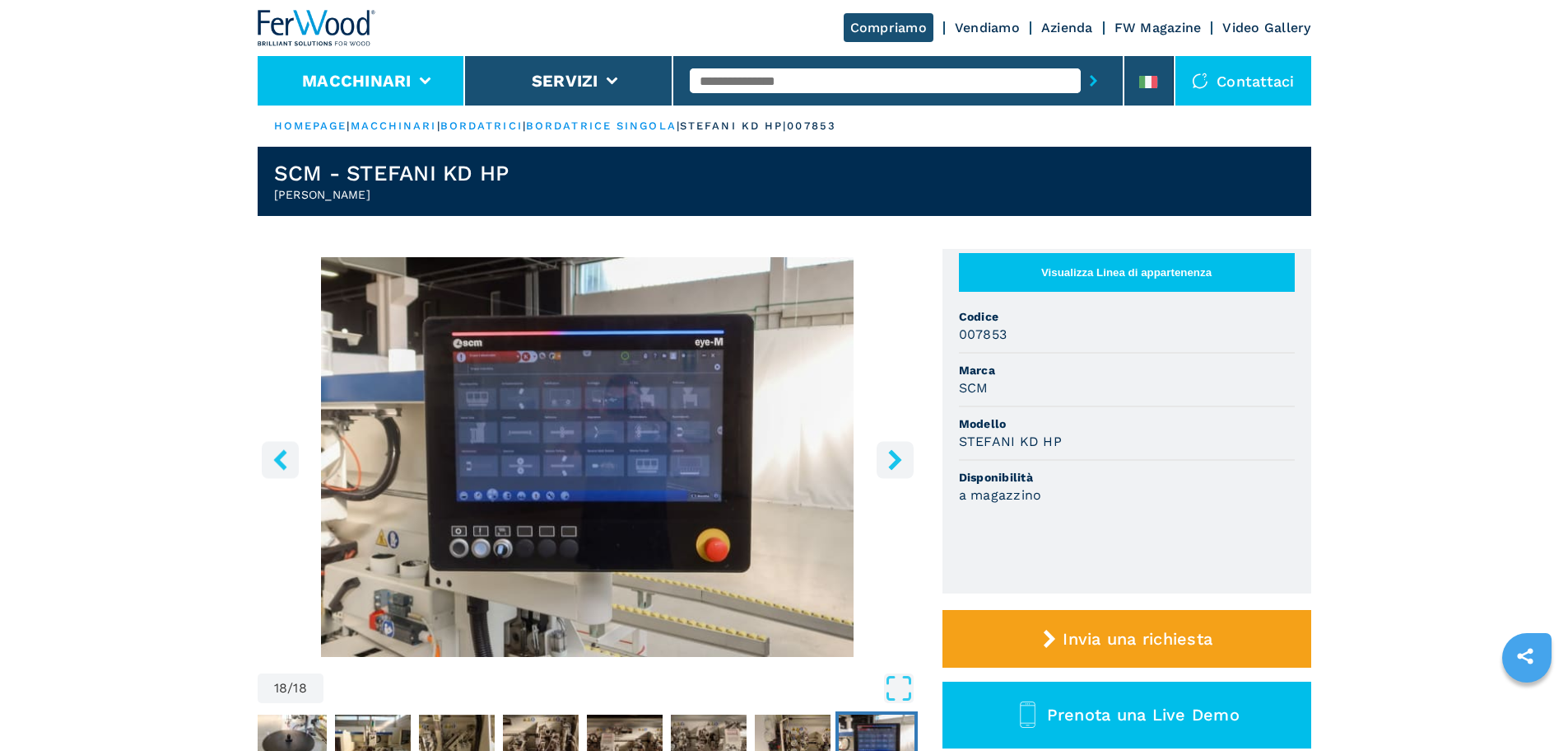
click at [349, 97] on li "Macchinari" at bounding box center [361, 81] width 209 height 50
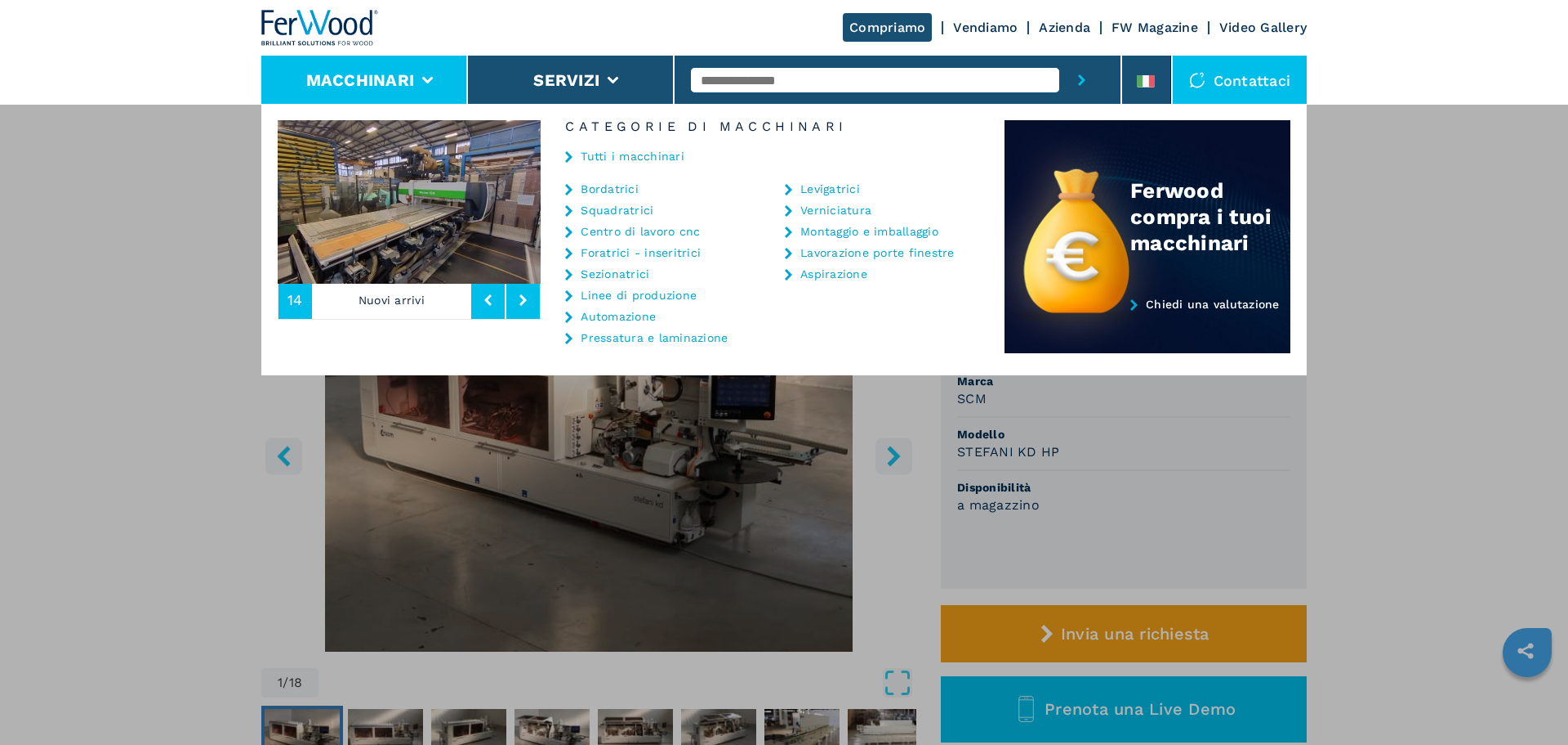
click at [602, 154] on link "Tutti i macchinari" at bounding box center [633, 156] width 104 height 12
click at [611, 161] on link "Tutti i macchinari" at bounding box center [633, 156] width 104 height 12
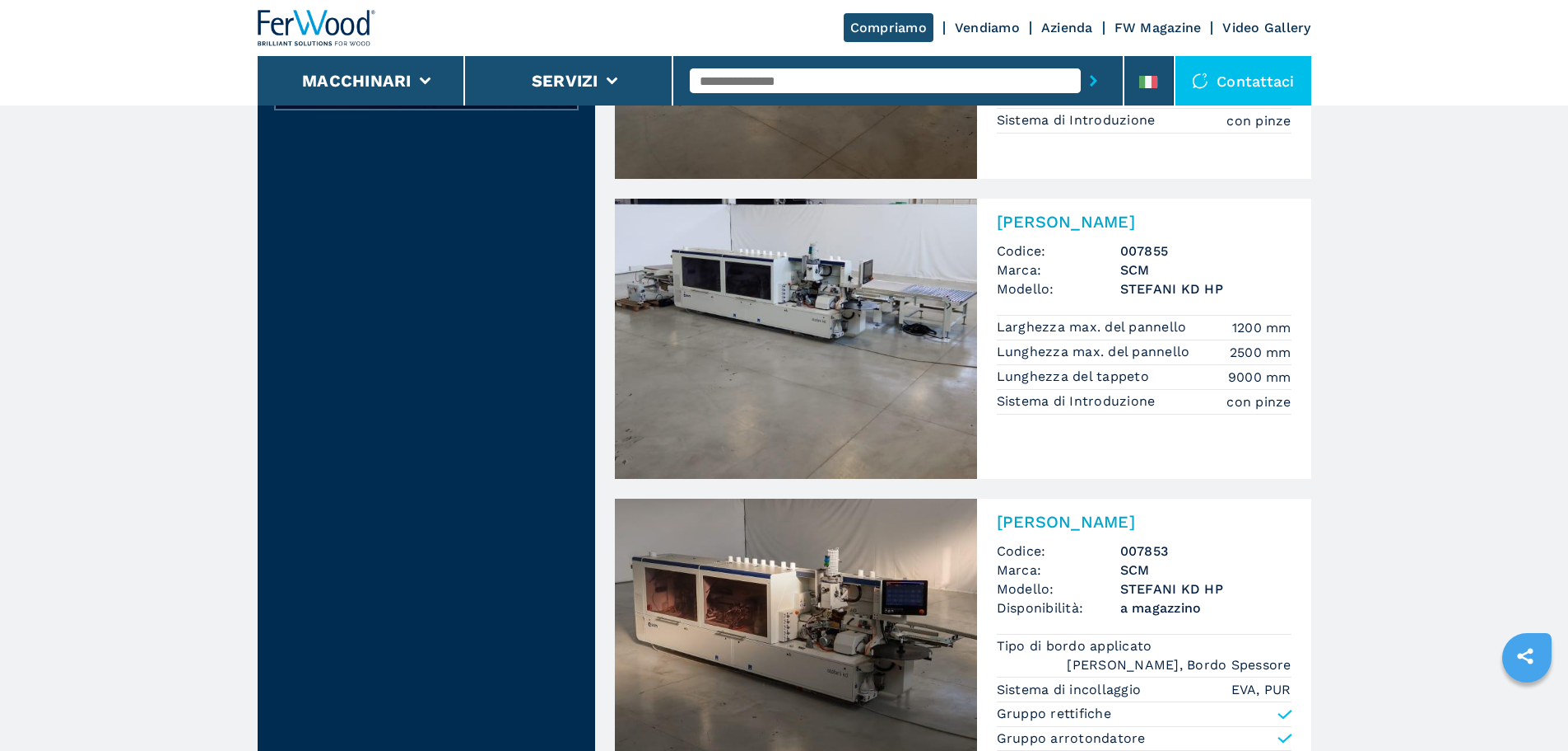
scroll to position [741, 0]
